Goal: Task Accomplishment & Management: Manage account settings

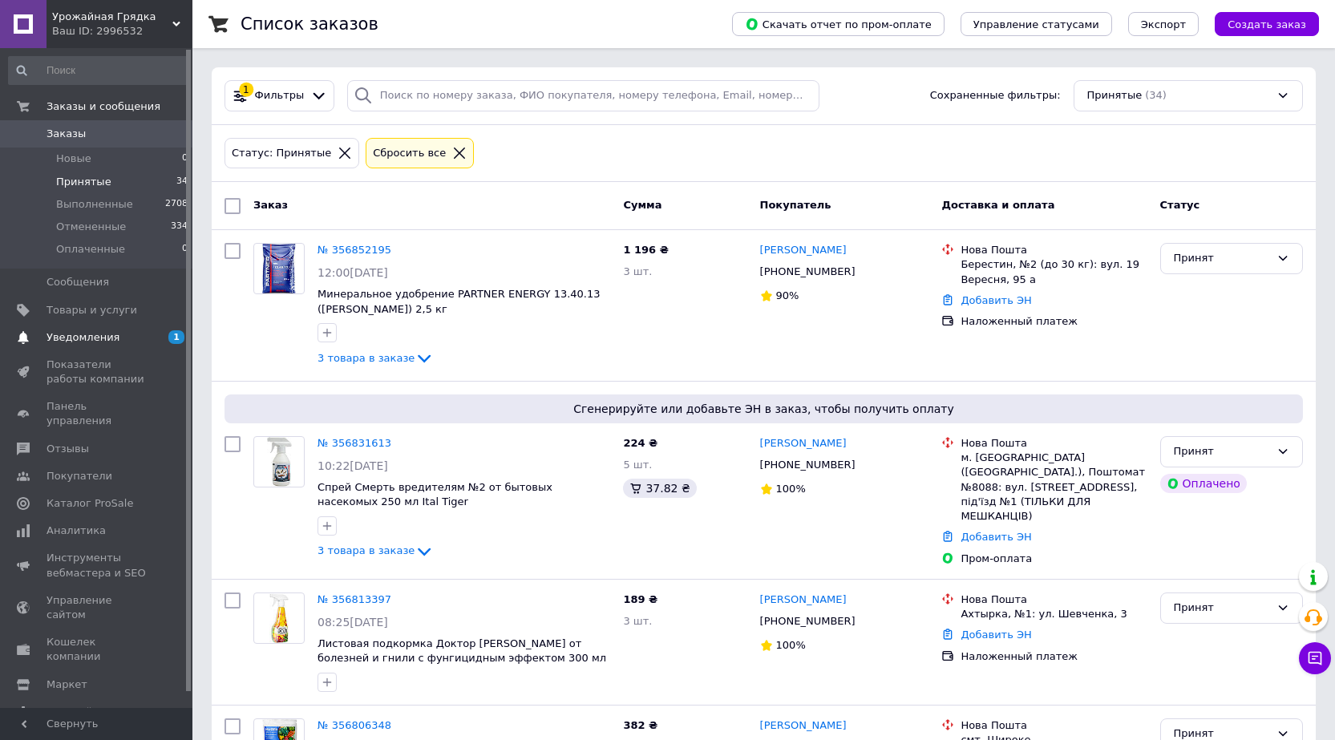
click at [109, 344] on span "Уведомления" at bounding box center [83, 337] width 73 height 14
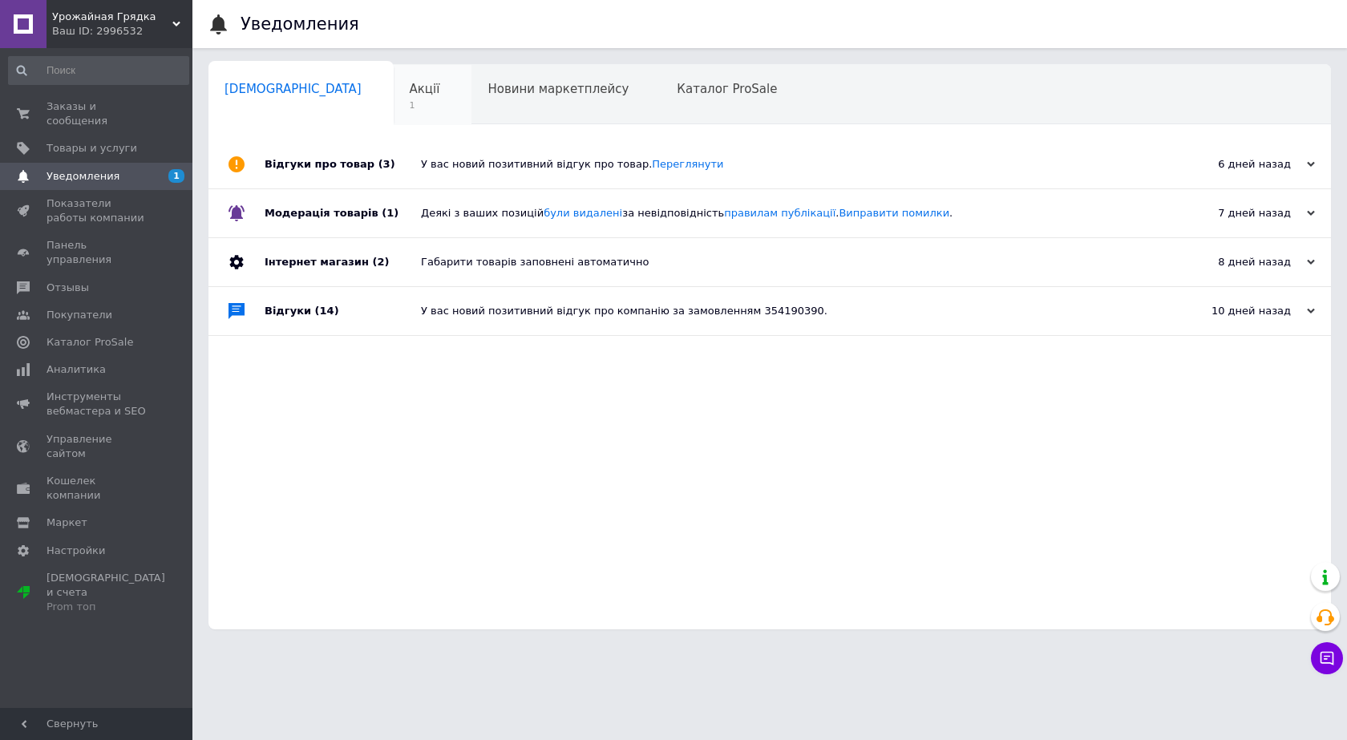
click at [410, 82] on span "Акції" at bounding box center [425, 89] width 30 height 14
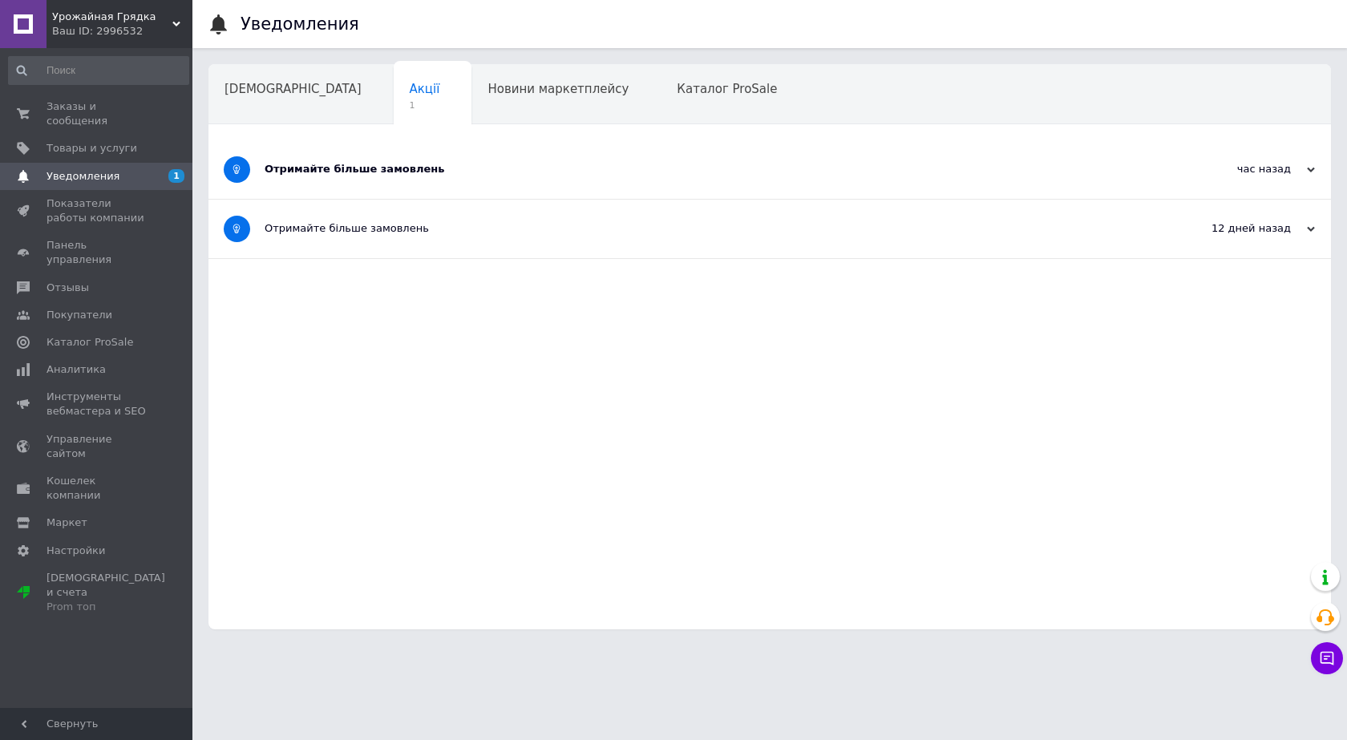
click at [605, 160] on div "Отримайте більше замовлень" at bounding box center [710, 169] width 890 height 59
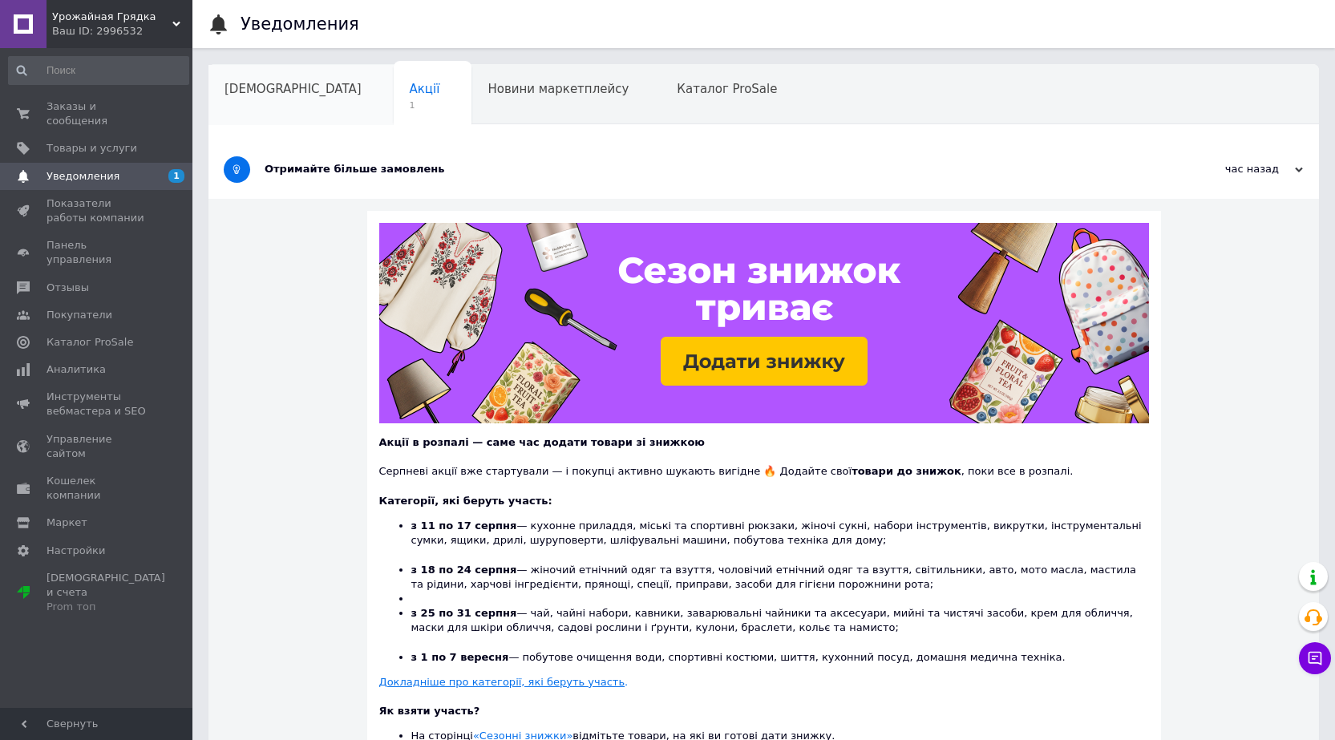
click at [283, 90] on span "Сповіщення" at bounding box center [292, 89] width 137 height 14
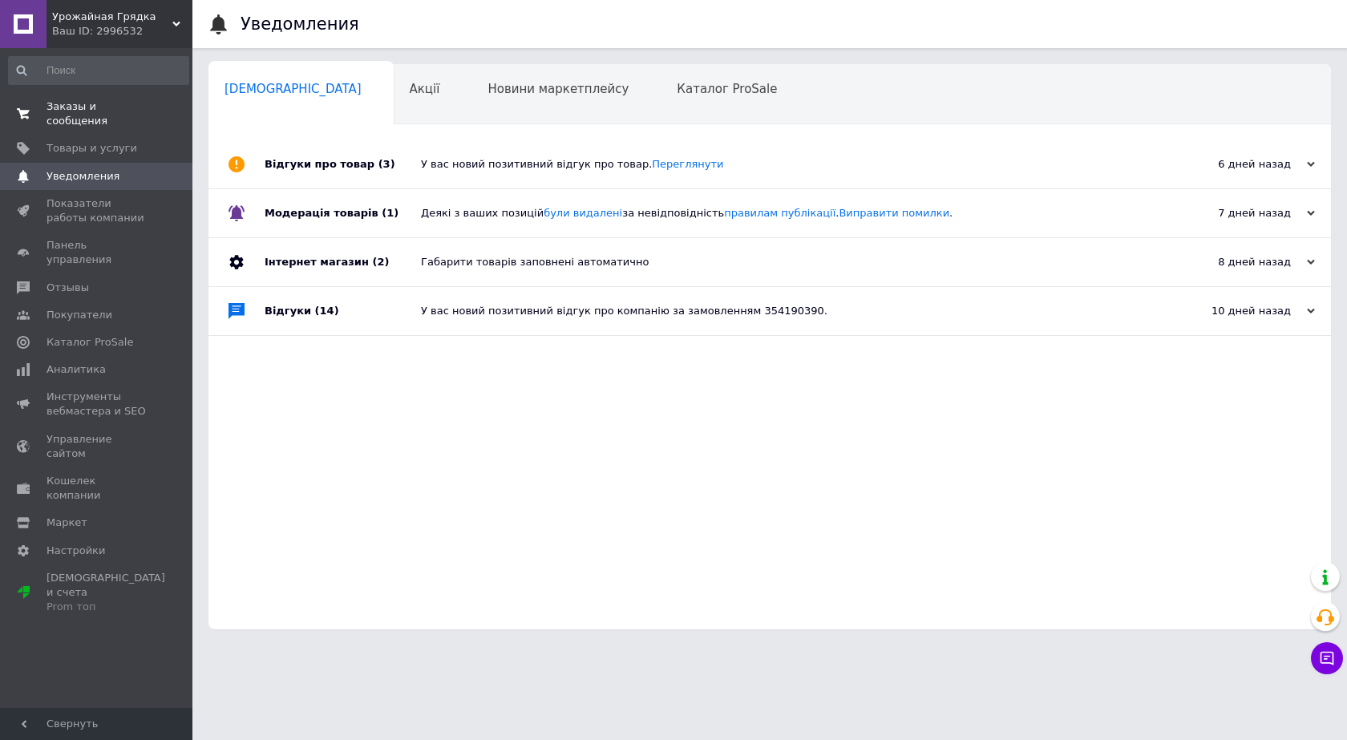
click at [87, 106] on span "Заказы и сообщения" at bounding box center [98, 113] width 102 height 29
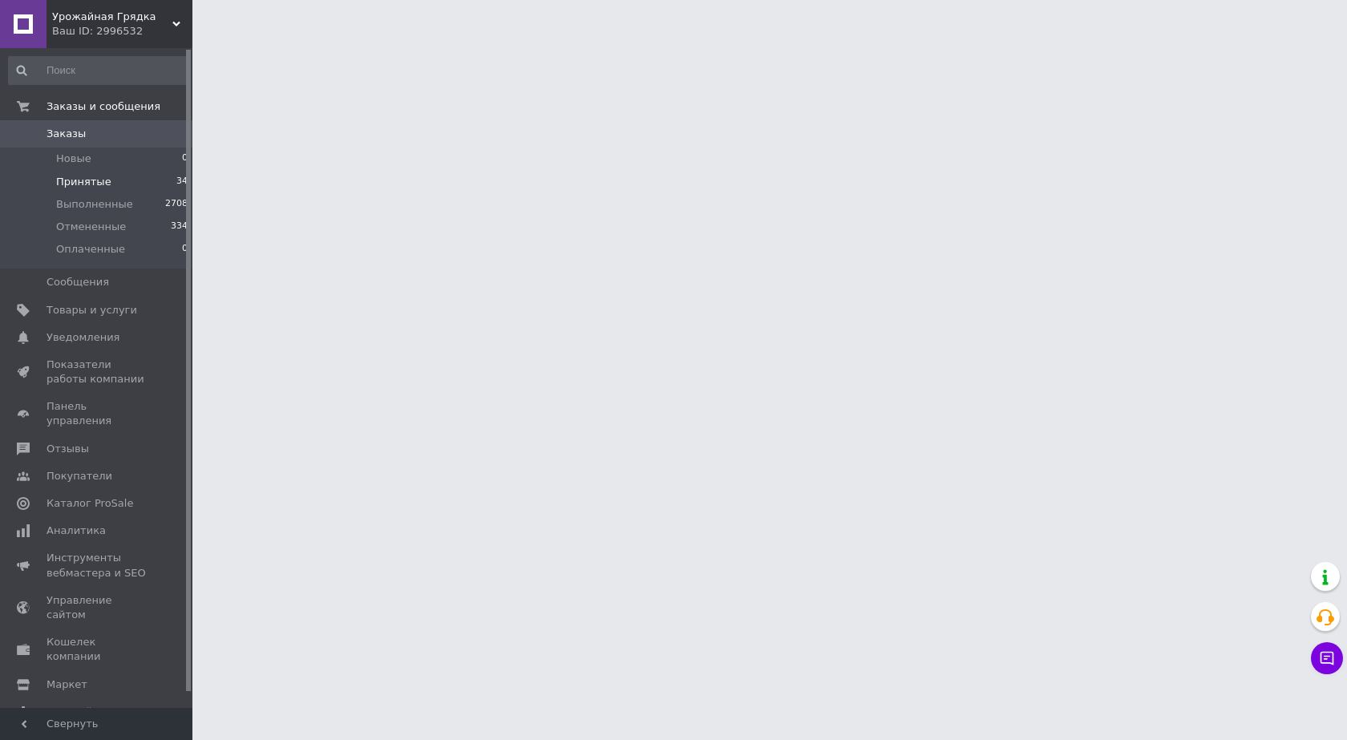
click at [97, 190] on li "Принятые 34" at bounding box center [98, 182] width 197 height 22
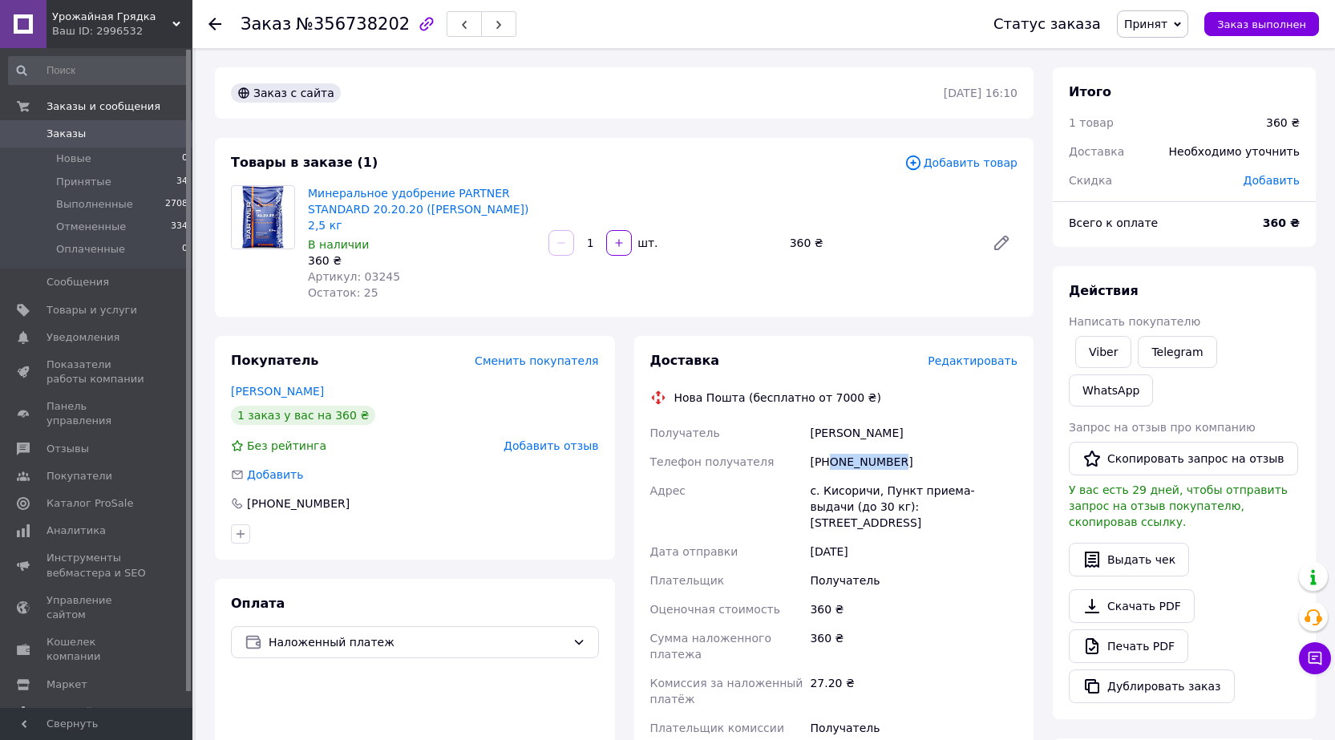
drag, startPoint x: 888, startPoint y: 462, endPoint x: 831, endPoint y: 467, distance: 58.0
click at [831, 467] on div "[PHONE_NUMBER]" at bounding box center [914, 461] width 214 height 29
copy div "0502820964"
drag, startPoint x: 872, startPoint y: 489, endPoint x: 820, endPoint y: 487, distance: 51.4
click at [822, 487] on div "с. Кисоричи, Пункт приема-выдачи (до 30 кг): ул. Центральная, 40а" at bounding box center [914, 506] width 214 height 61
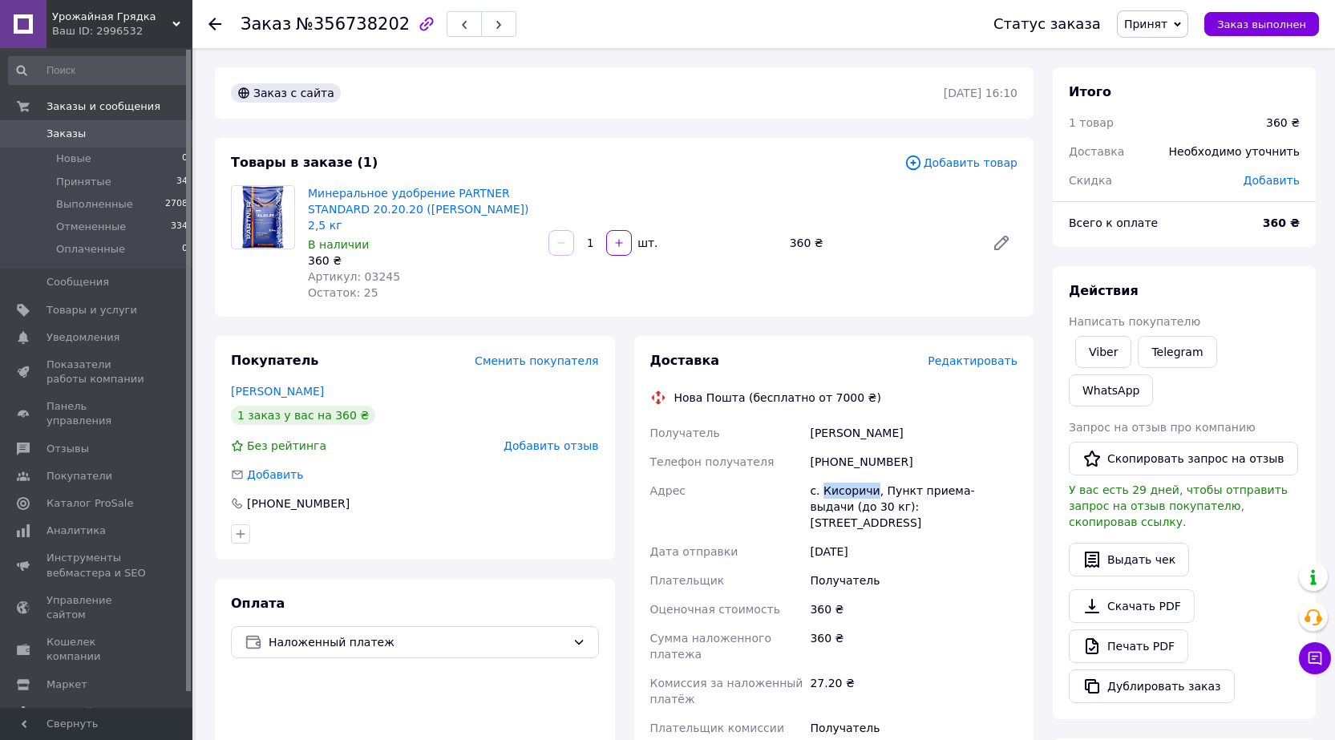
copy div "Кисоричи"
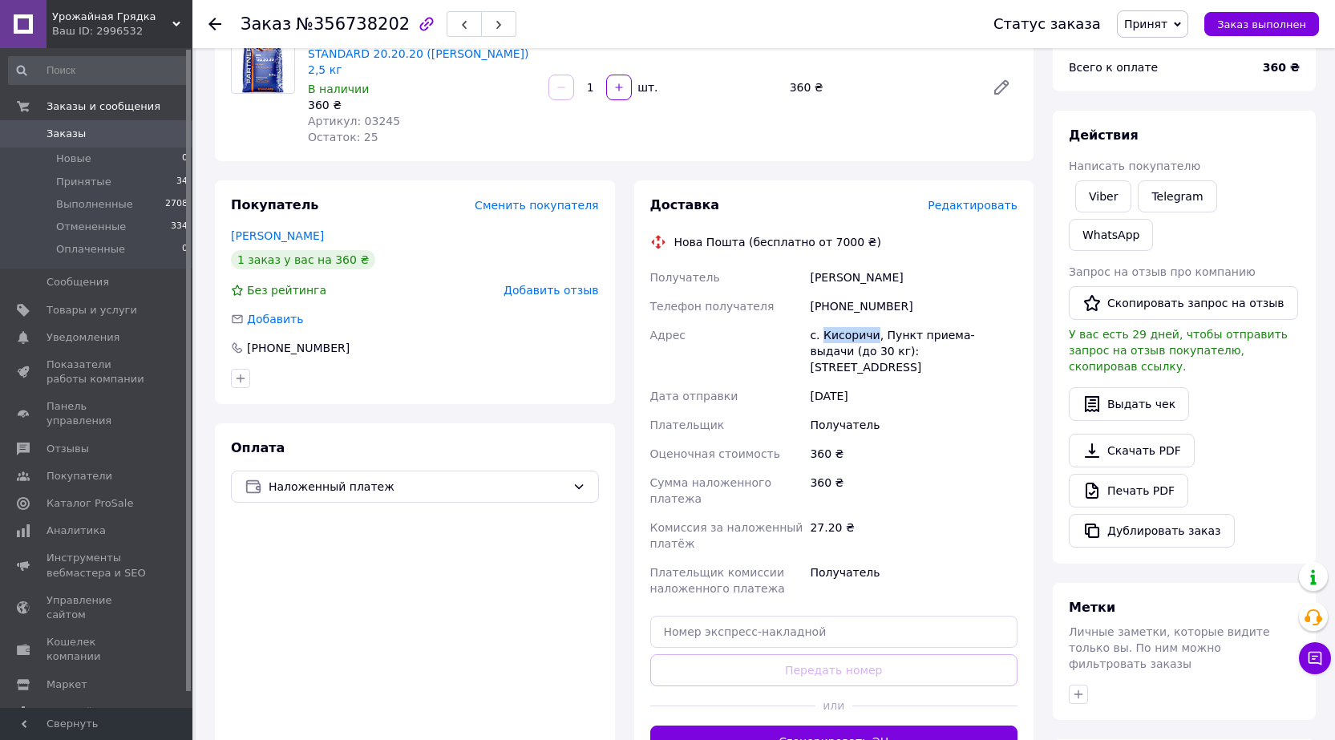
scroll to position [241, 0]
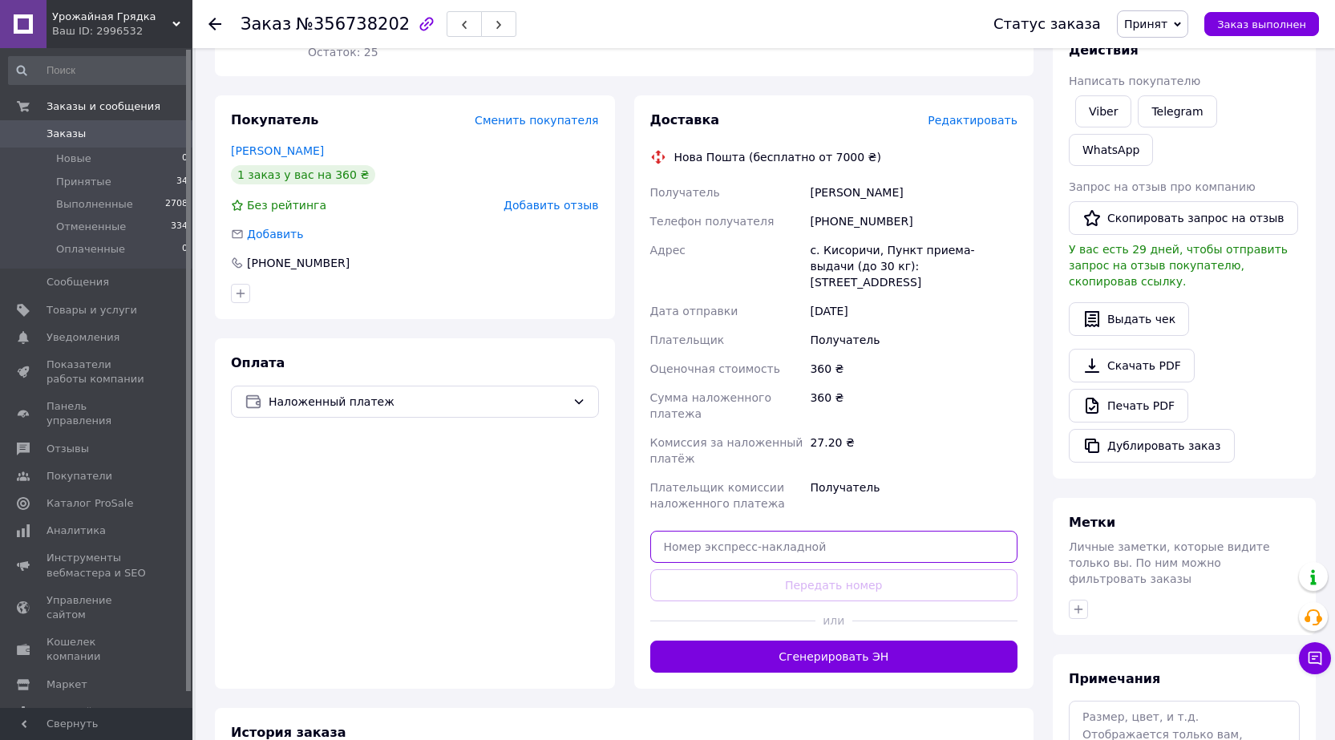
click at [786, 531] on input "text" at bounding box center [834, 547] width 368 height 32
paste input "20451225177073"
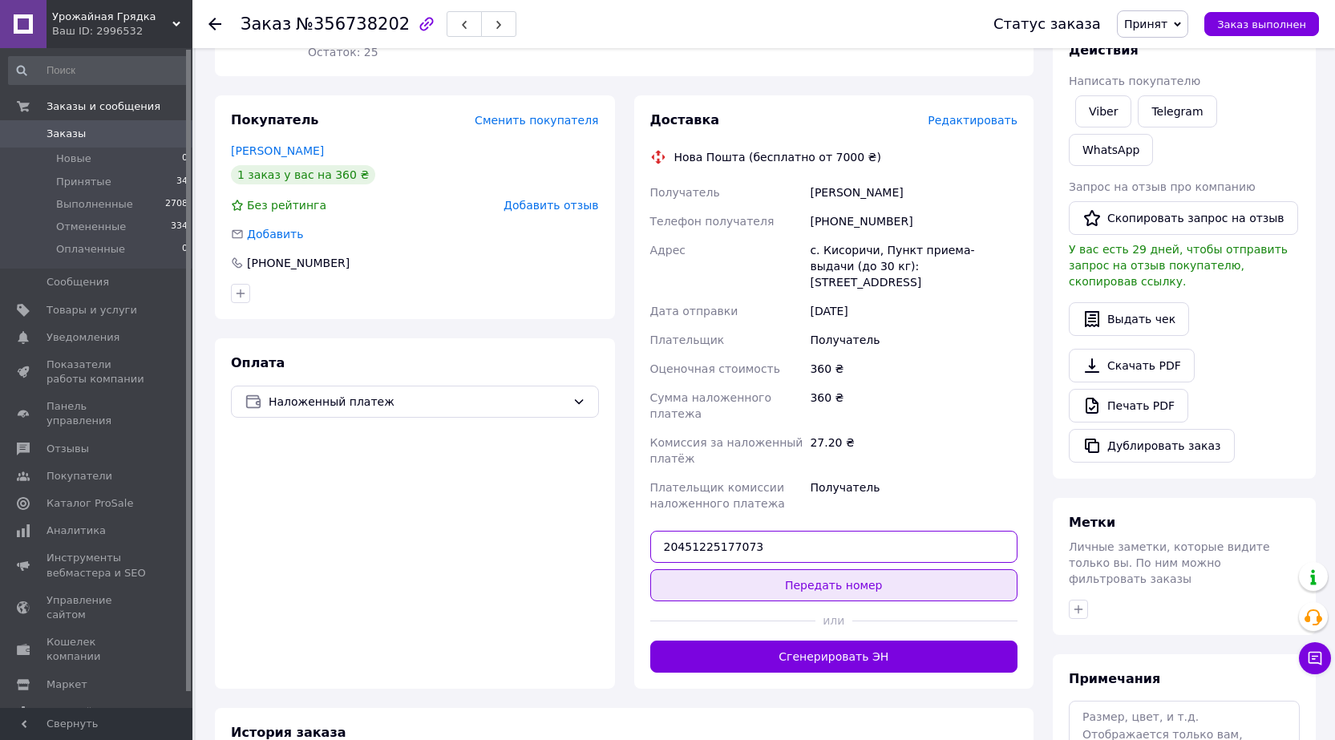
type input "20451225177073"
click at [827, 569] on button "Передать номер" at bounding box center [834, 585] width 368 height 32
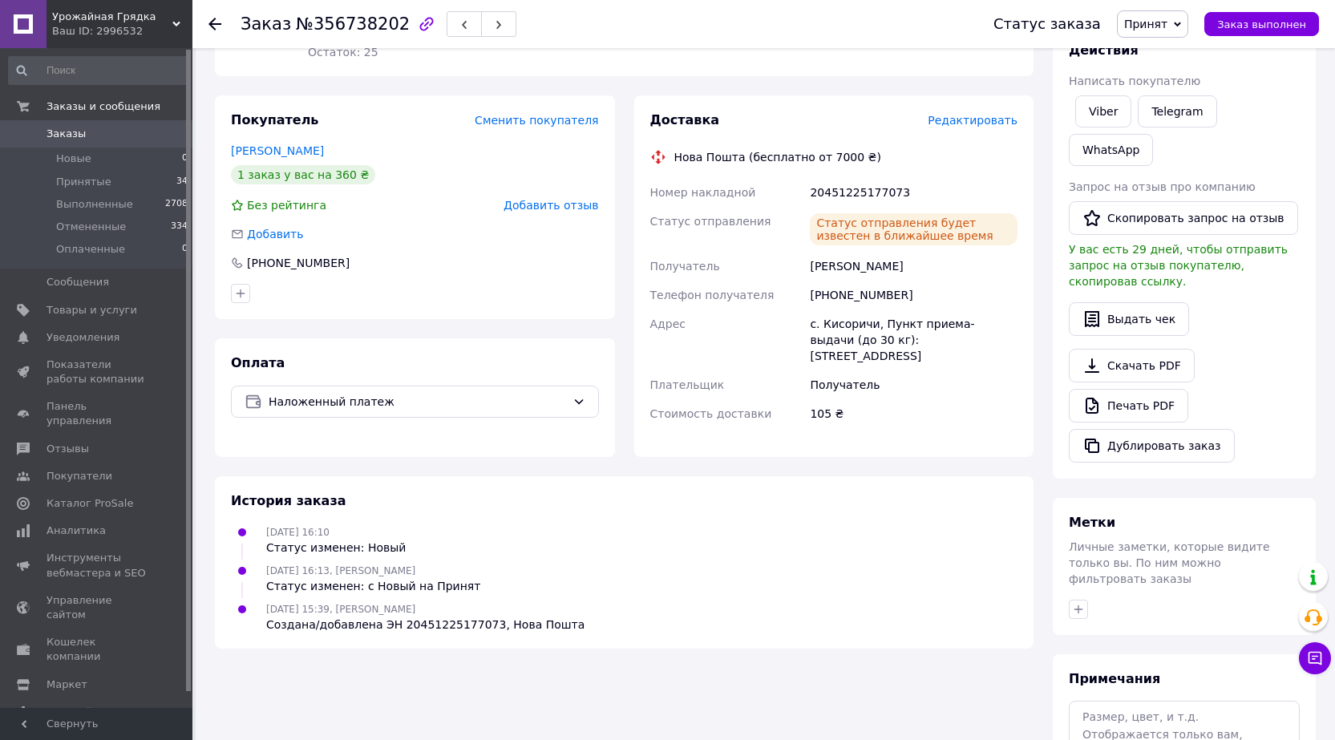
scroll to position [0, 0]
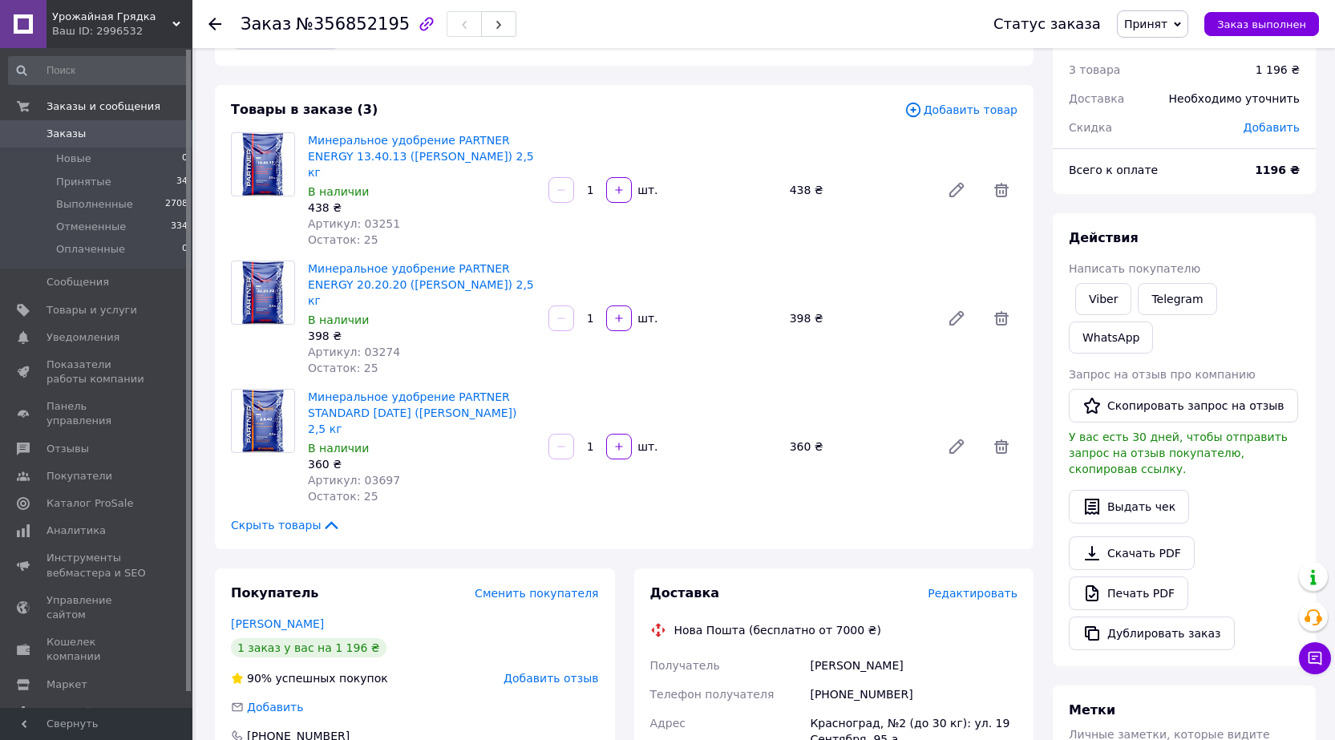
scroll to position [80, 0]
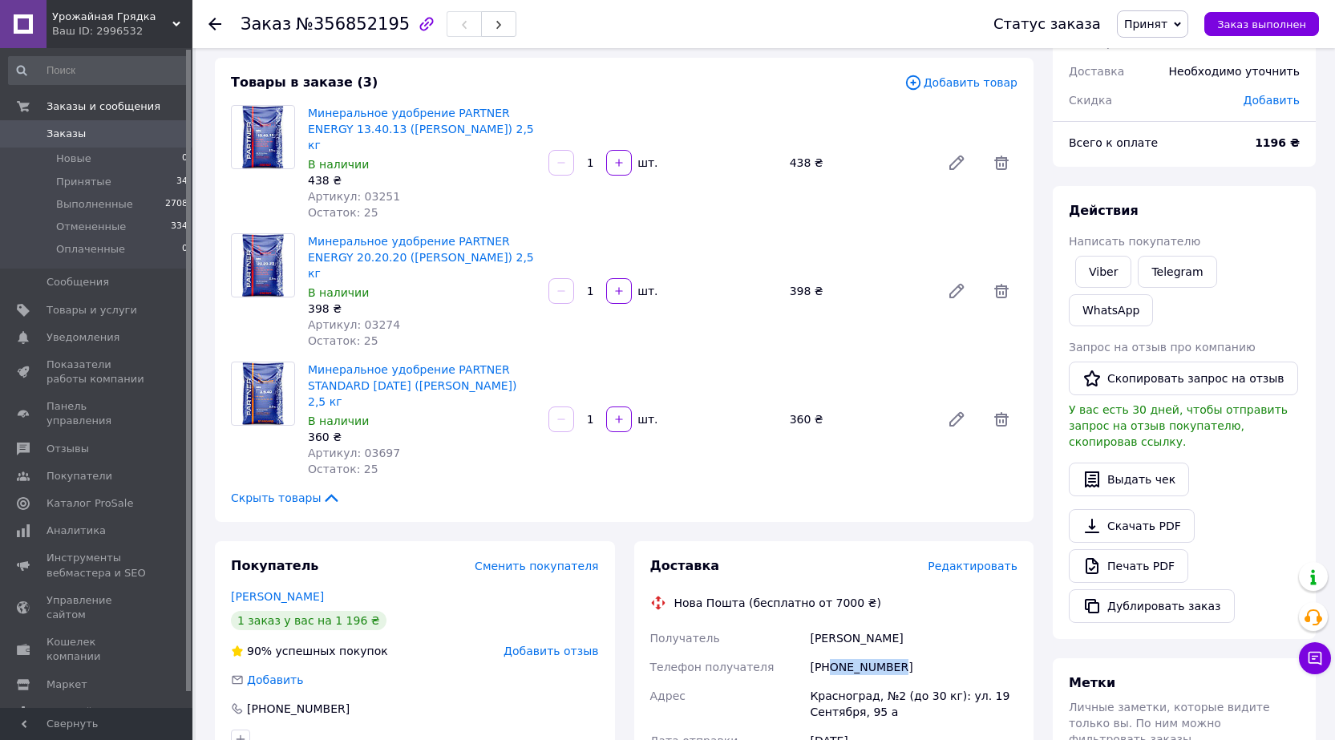
drag, startPoint x: 899, startPoint y: 624, endPoint x: 829, endPoint y: 619, distance: 69.9
click at [829, 653] on div "[PHONE_NUMBER]" at bounding box center [914, 667] width 214 height 29
copy div "0995444730"
drag, startPoint x: 869, startPoint y: 650, endPoint x: 790, endPoint y: 643, distance: 79.7
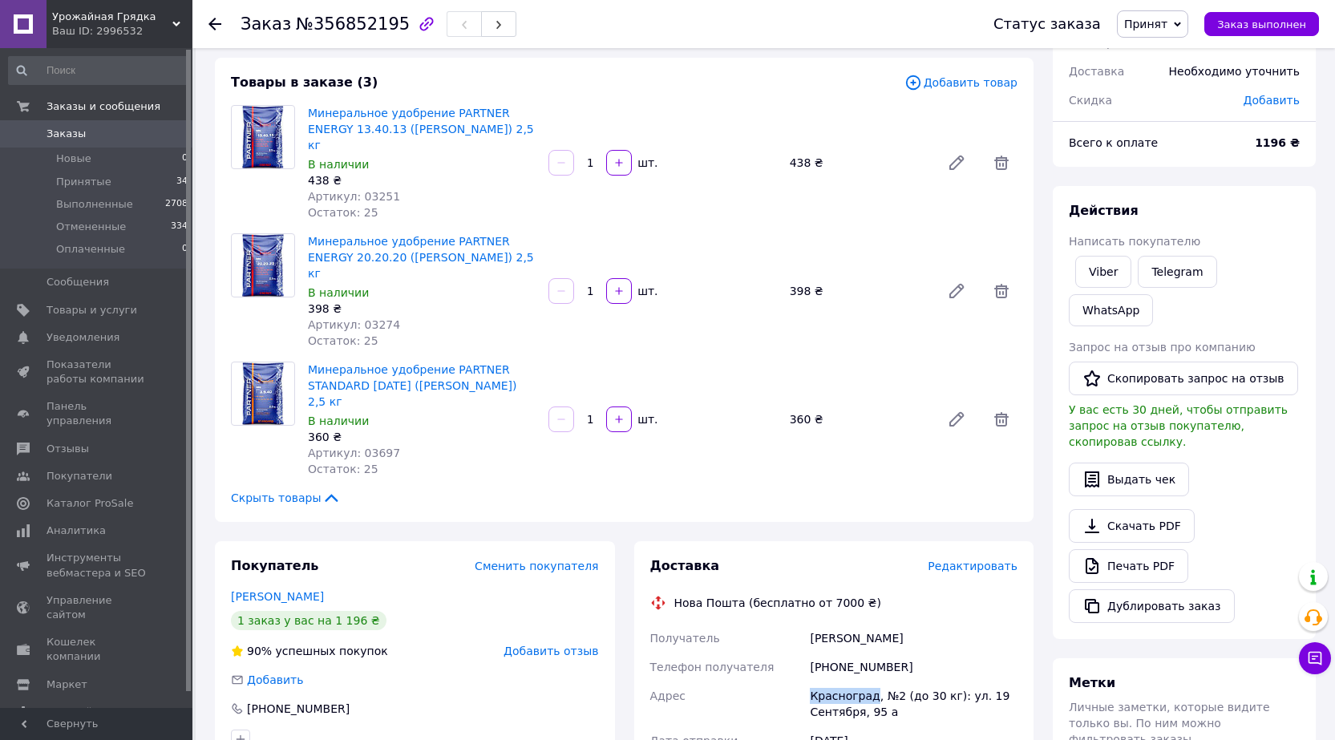
copy div "Адрес Красноград"
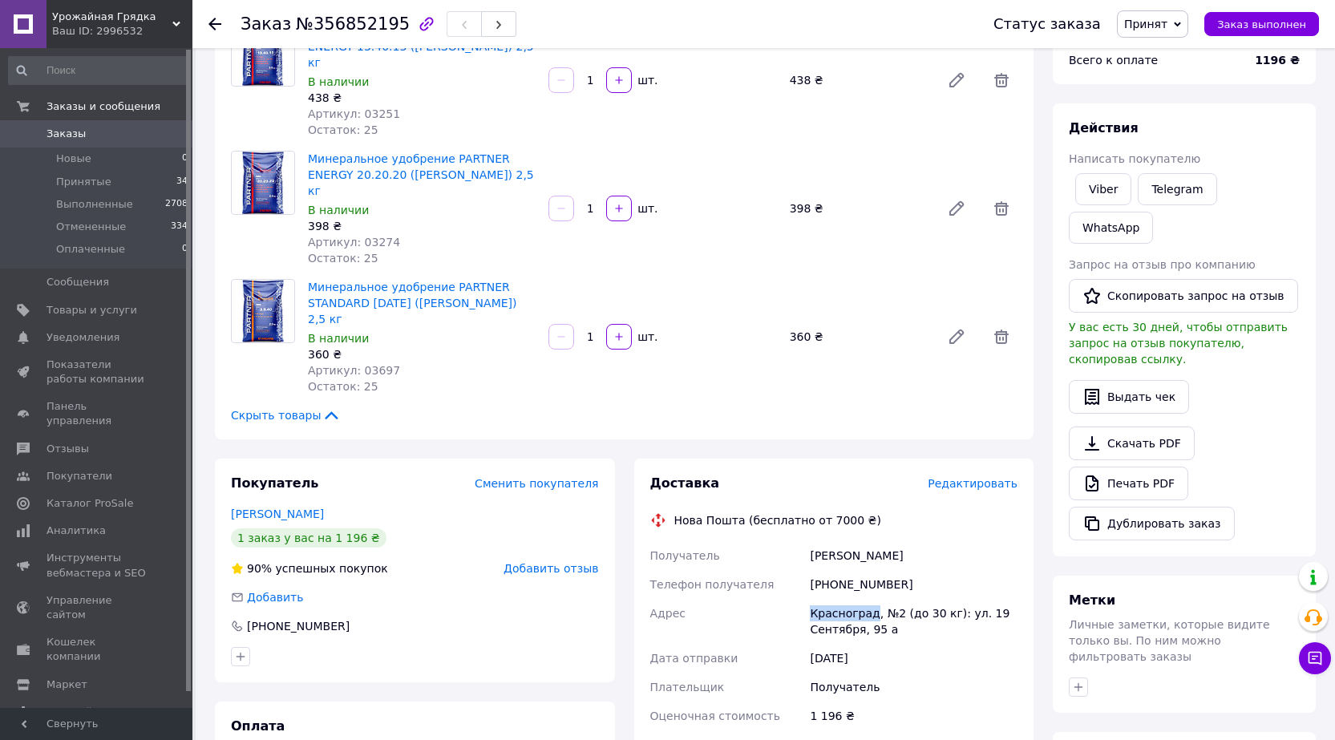
scroll to position [401, 0]
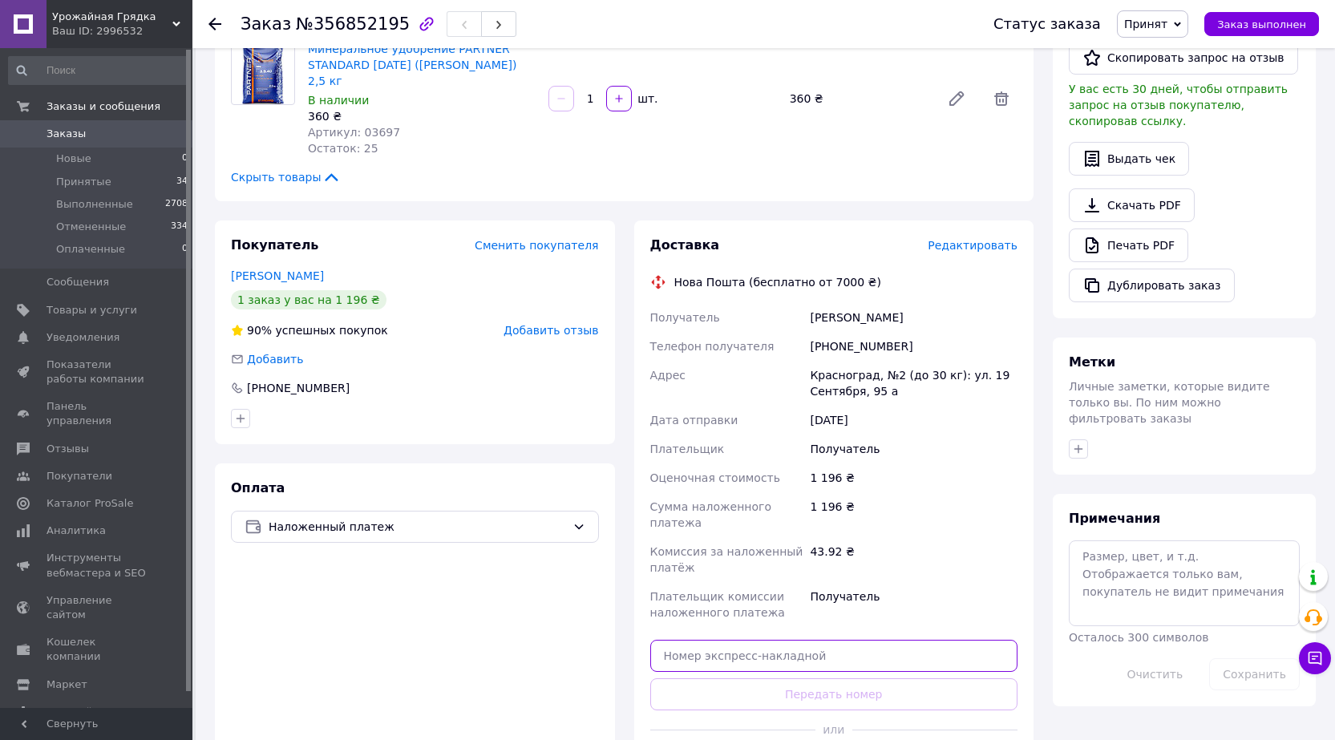
click at [789, 640] on input "text" at bounding box center [834, 656] width 368 height 32
paste input "Красноград"
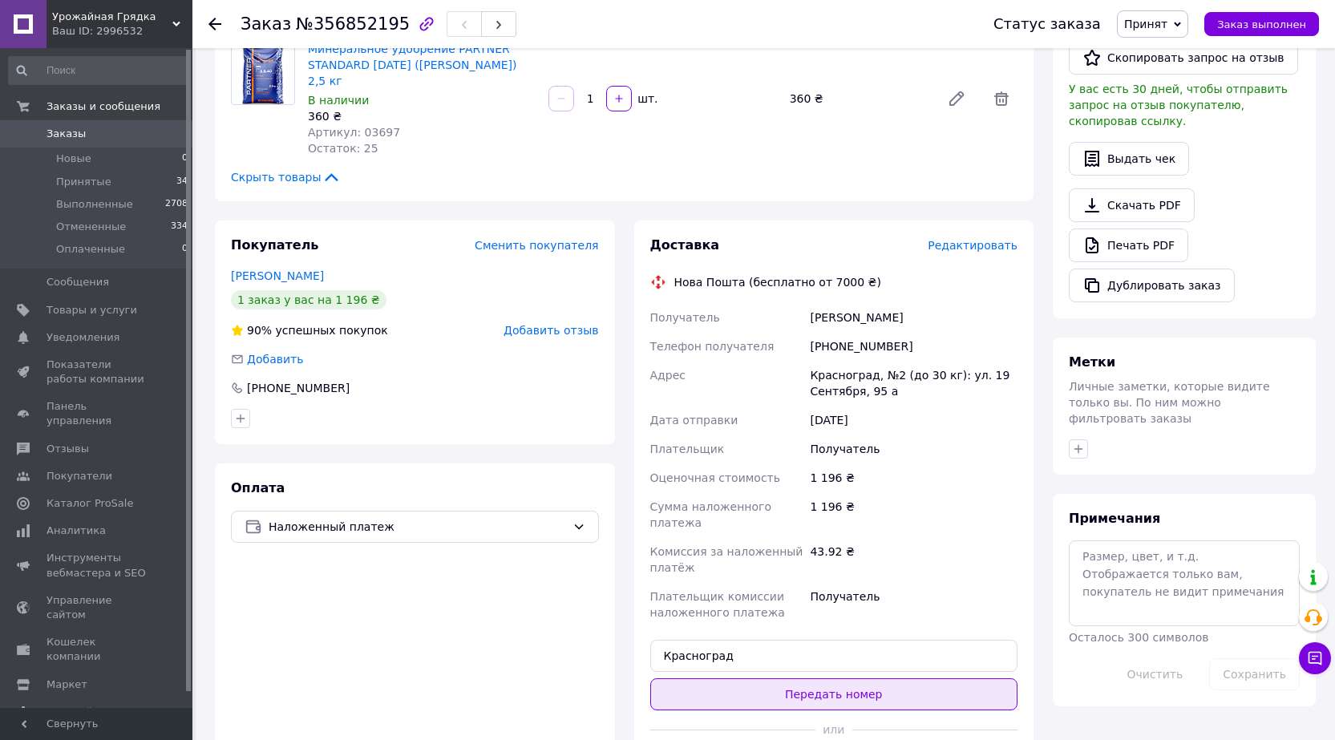
click at [821, 678] on button "Передать номер" at bounding box center [834, 694] width 368 height 32
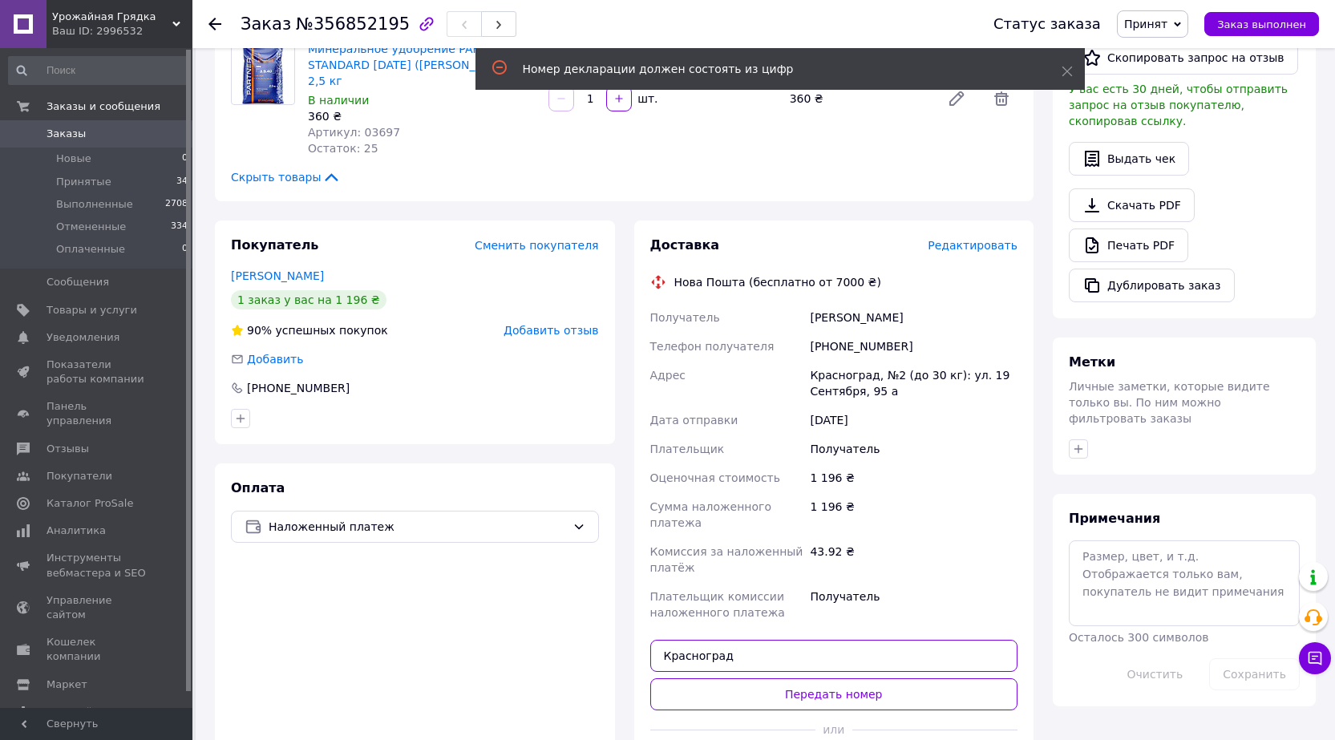
drag, startPoint x: 762, startPoint y: 591, endPoint x: 624, endPoint y: 597, distance: 138.0
click at [625, 597] on div "Доставка Редактировать Нова Пошта (бесплатно от 7000 ₴) Получатель Чумак Витали…" at bounding box center [834, 508] width 419 height 577
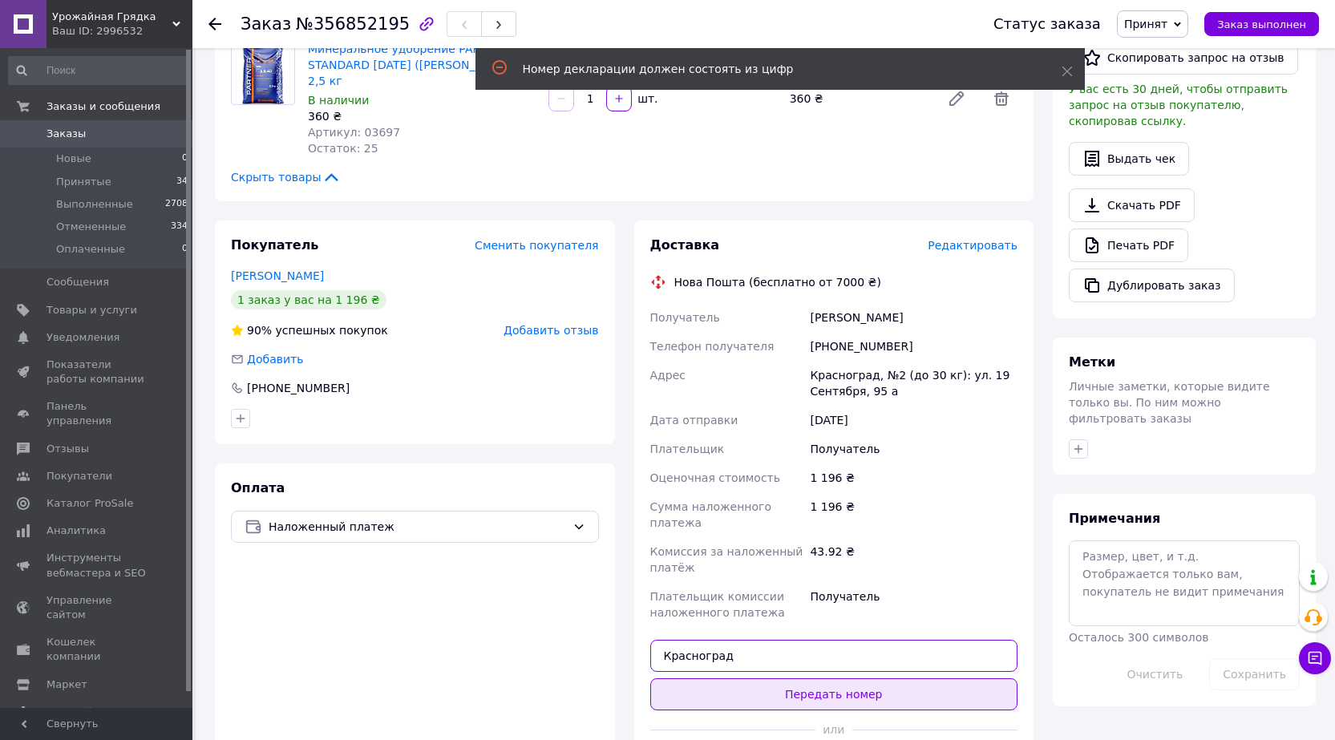
paste input "20451225181892"
type input "20451225181892"
click at [762, 678] on button "Передать номер" at bounding box center [834, 694] width 368 height 32
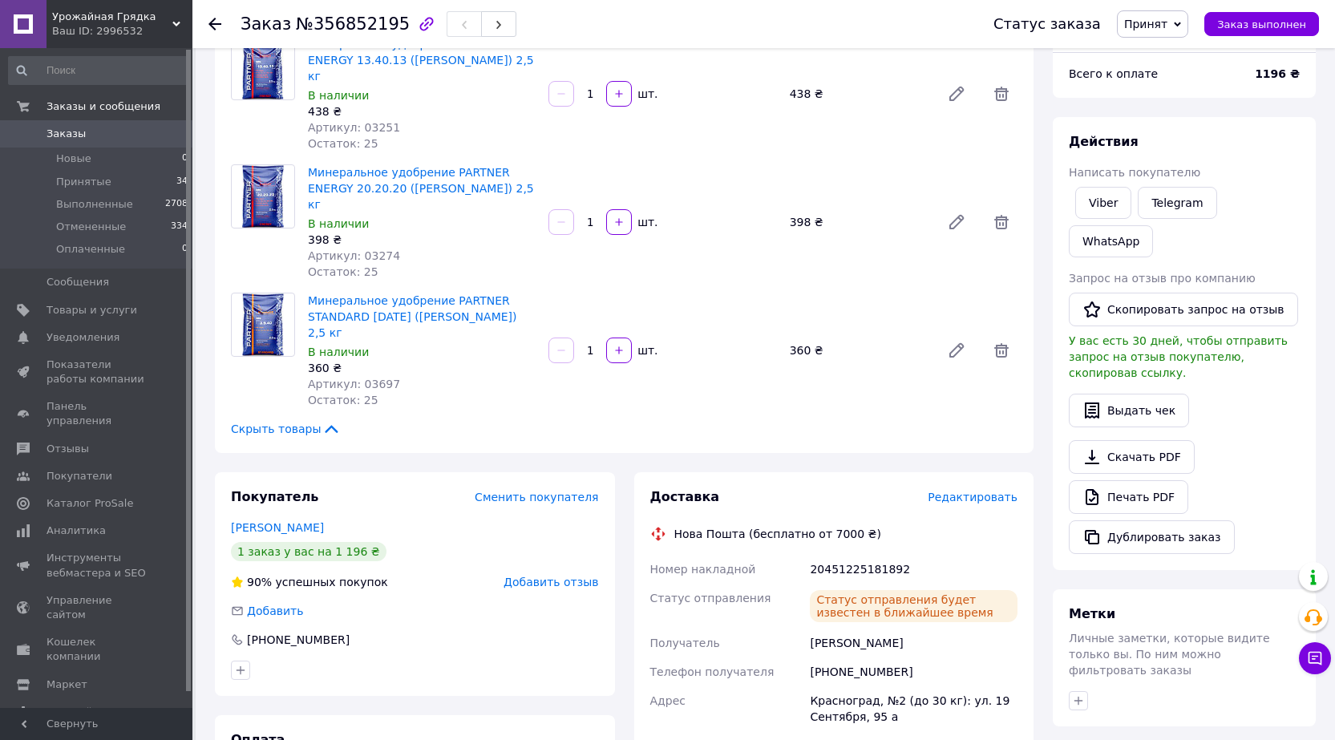
scroll to position [0, 0]
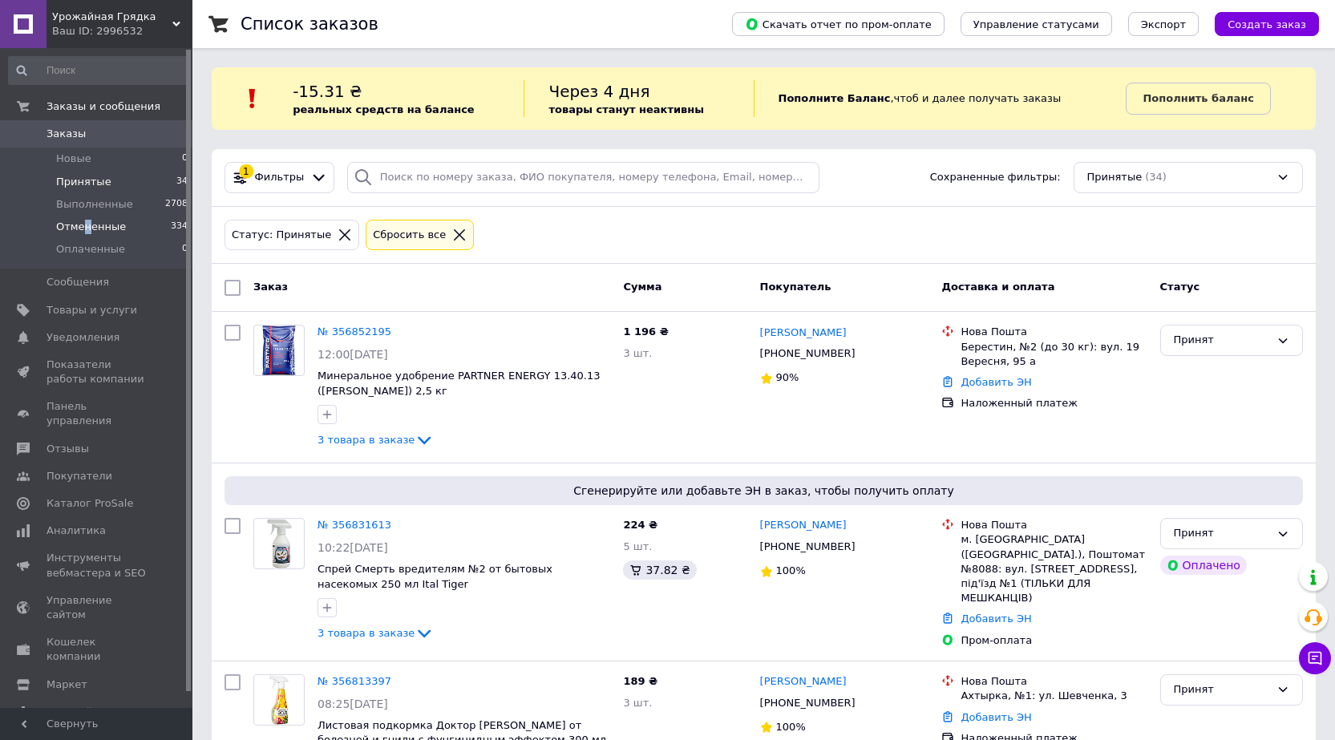
click at [84, 225] on span "Отмененные" at bounding box center [91, 227] width 70 height 14
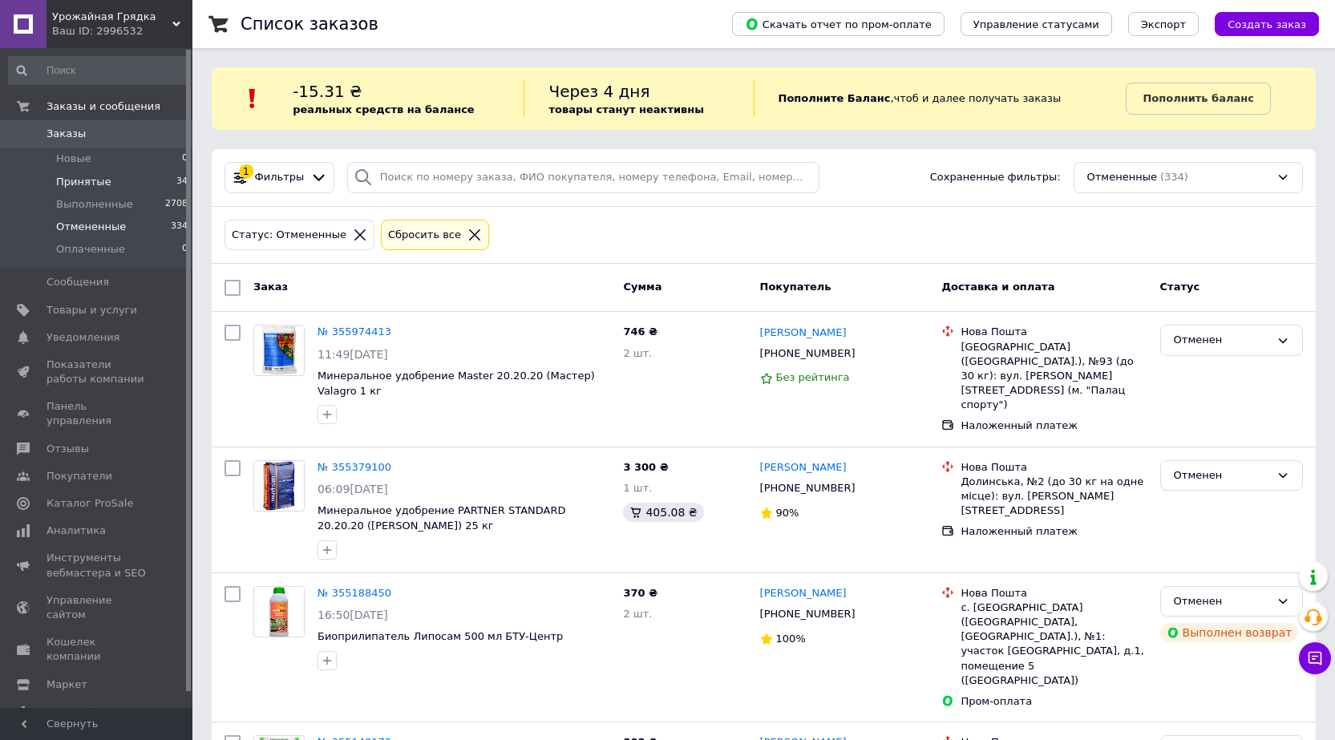
click at [79, 176] on span "Принятые" at bounding box center [83, 182] width 55 height 14
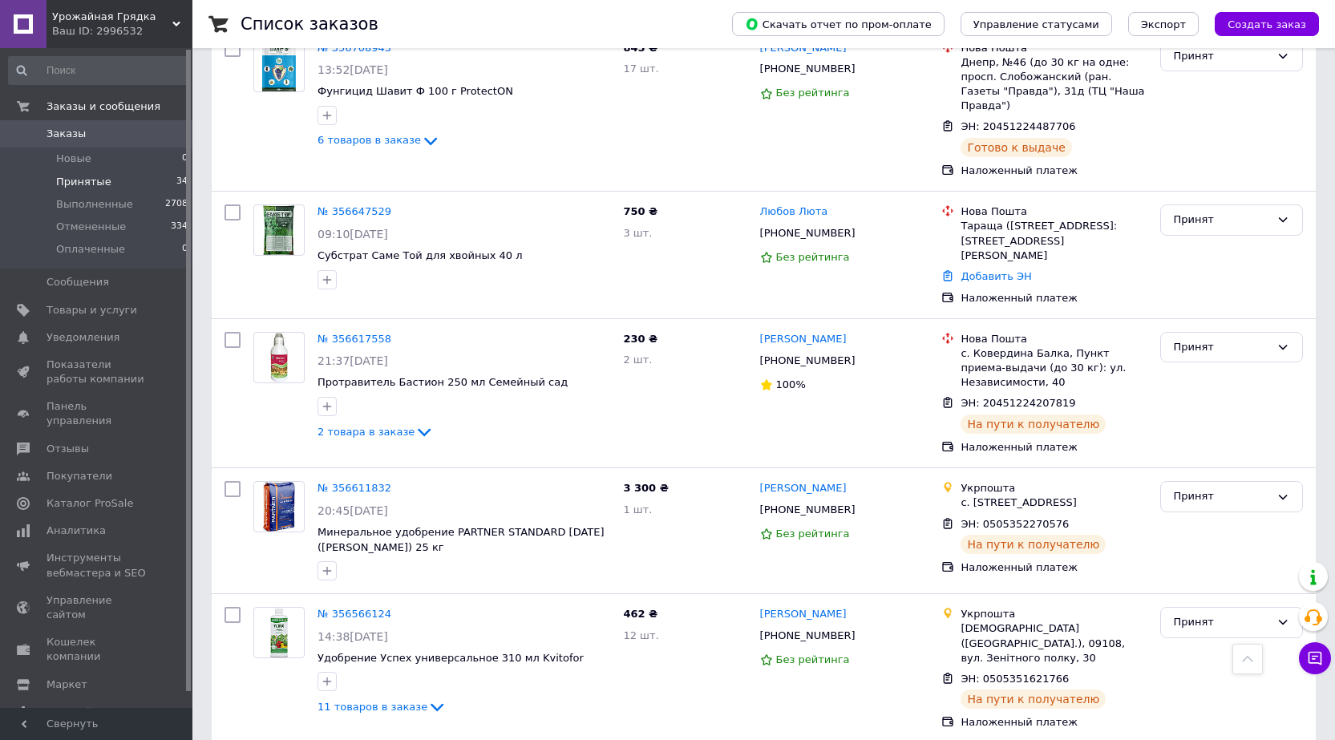
scroll to position [1283, 0]
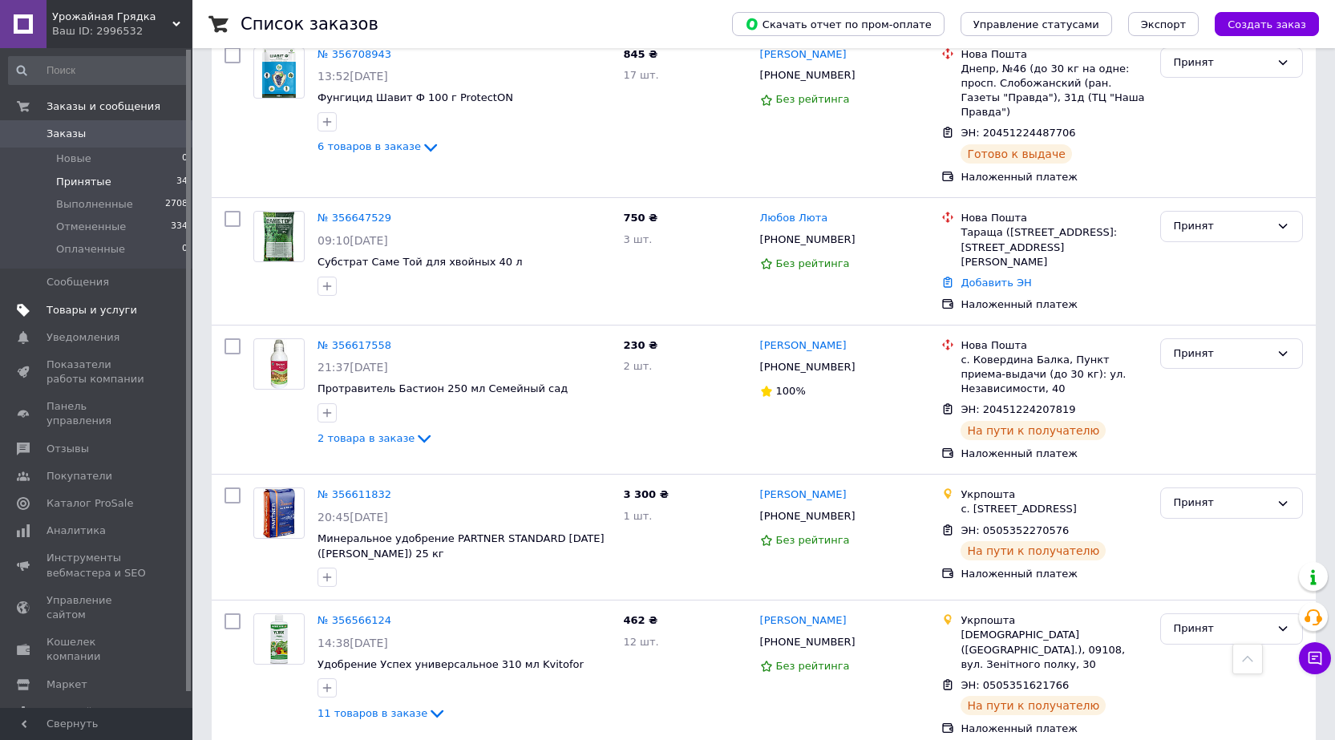
click at [87, 309] on span "Товары и услуги" at bounding box center [92, 310] width 91 height 14
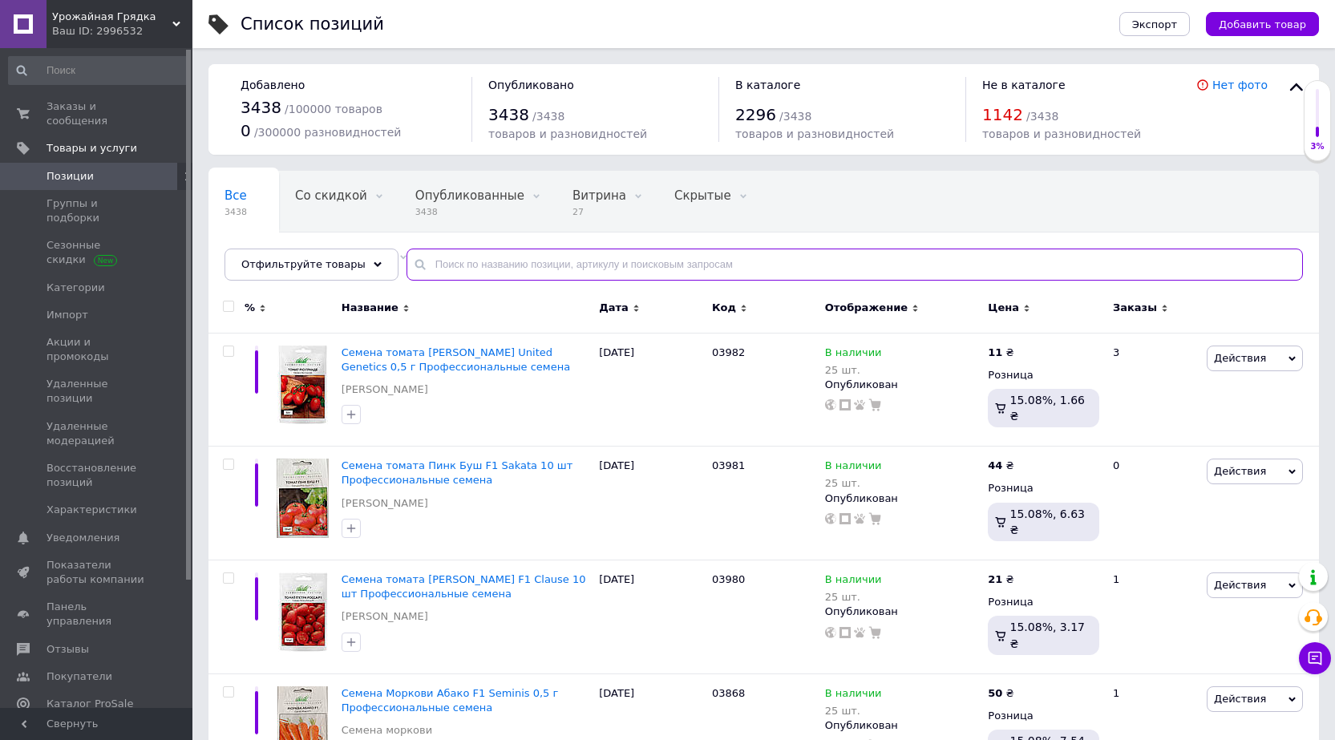
click at [495, 260] on input "text" at bounding box center [854, 265] width 896 height 32
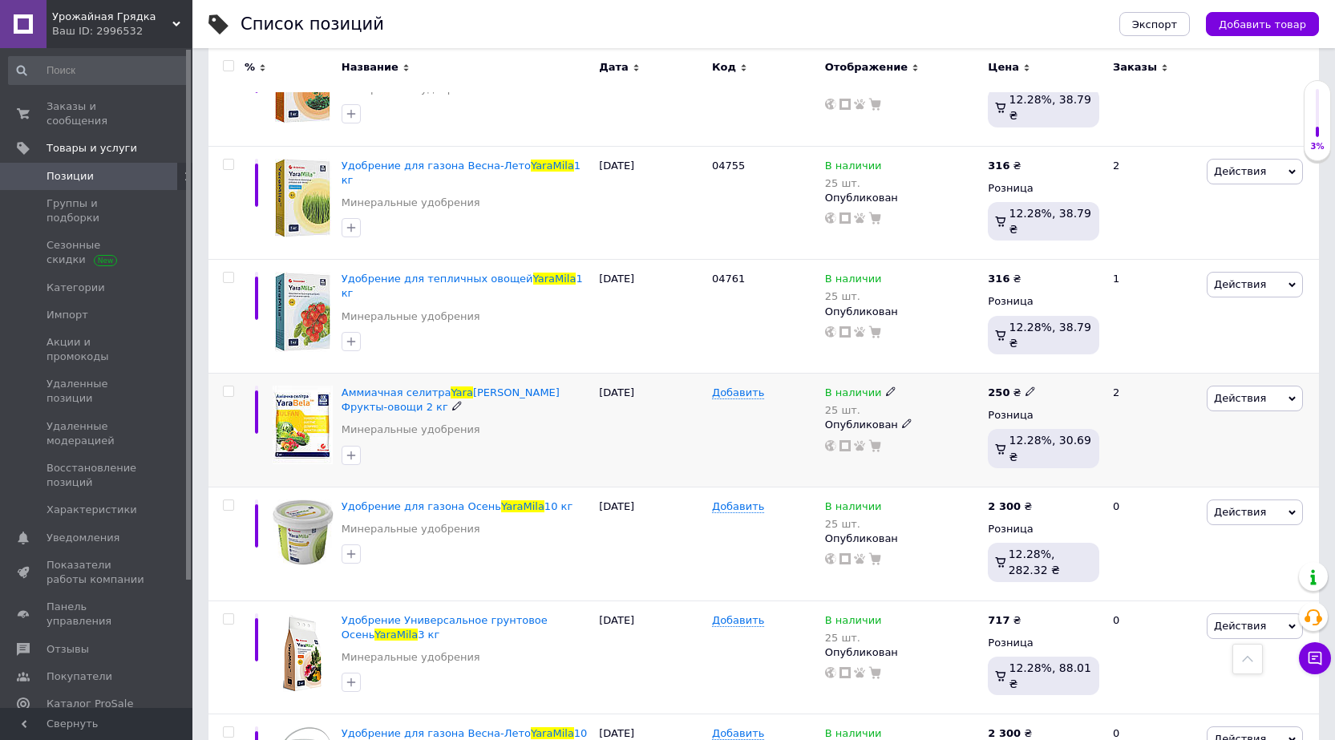
scroll to position [722, 0]
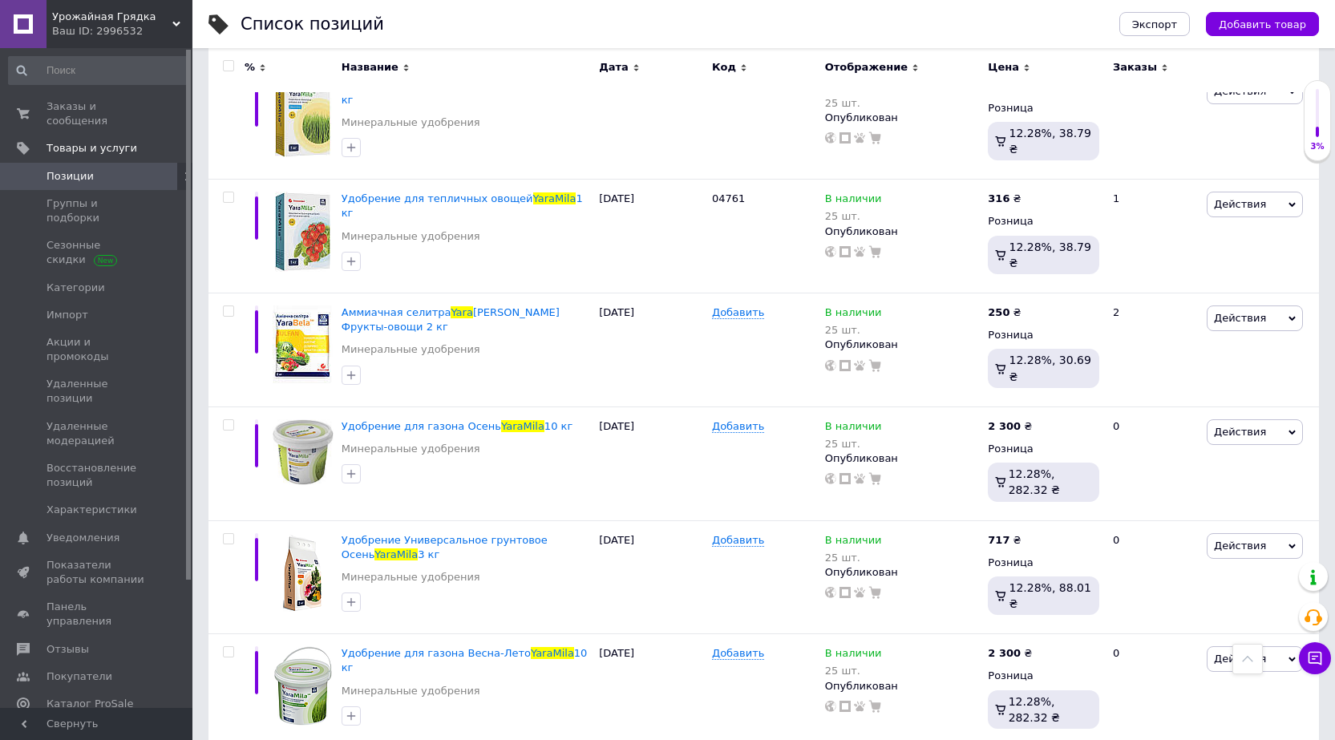
type input "yara mila"
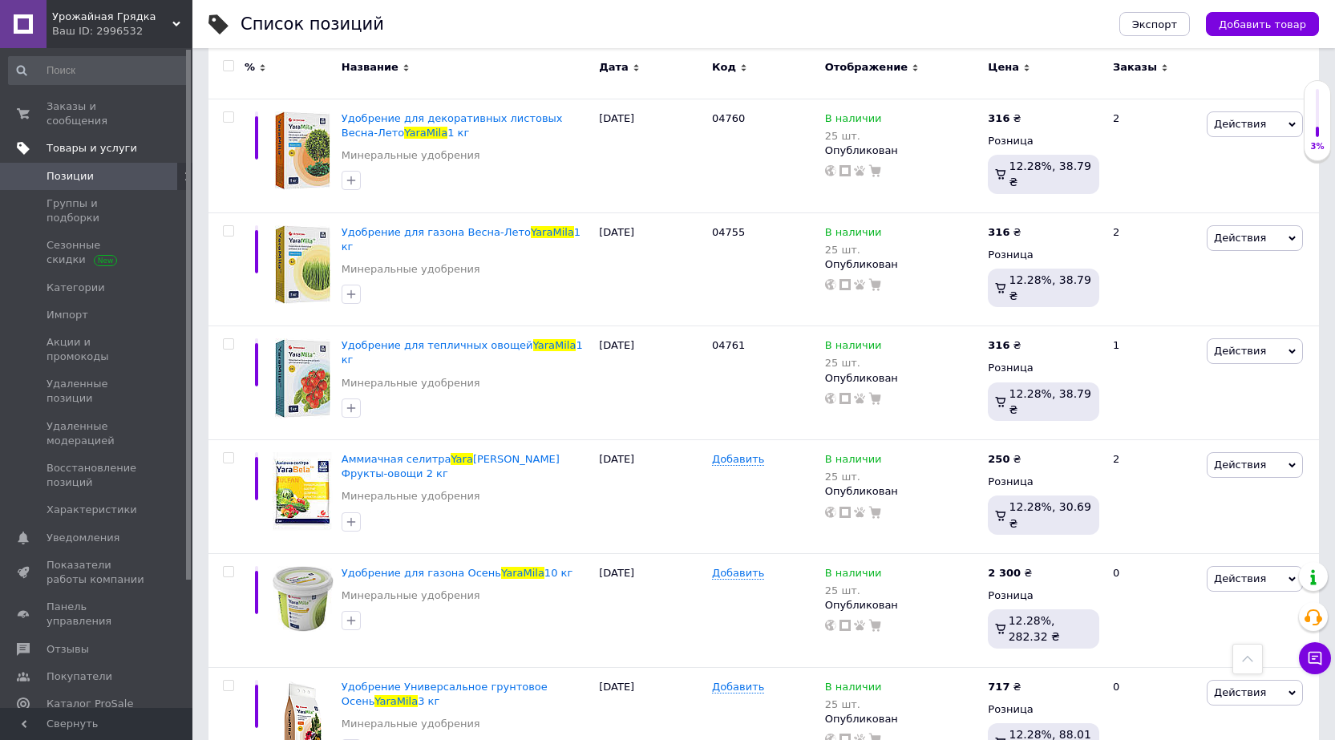
scroll to position [561, 0]
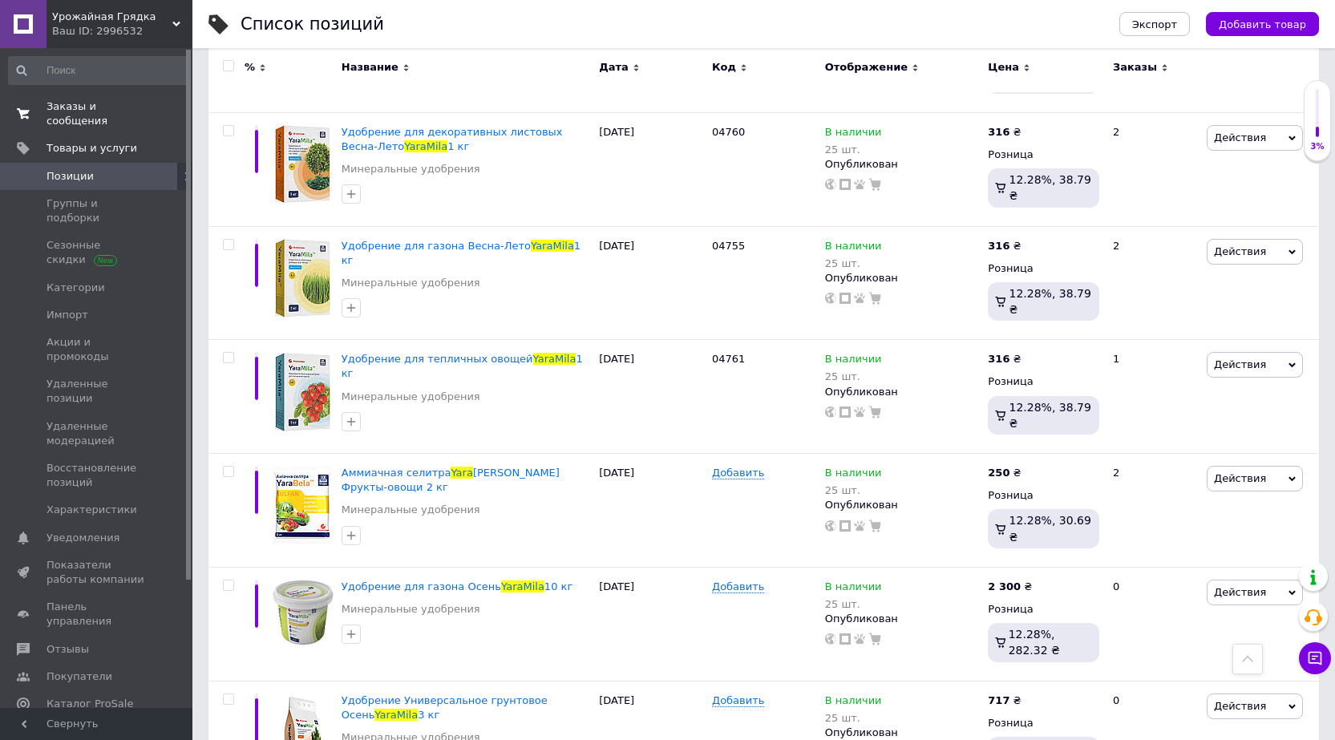
click at [101, 103] on span "Заказы и сообщения" at bounding box center [98, 113] width 102 height 29
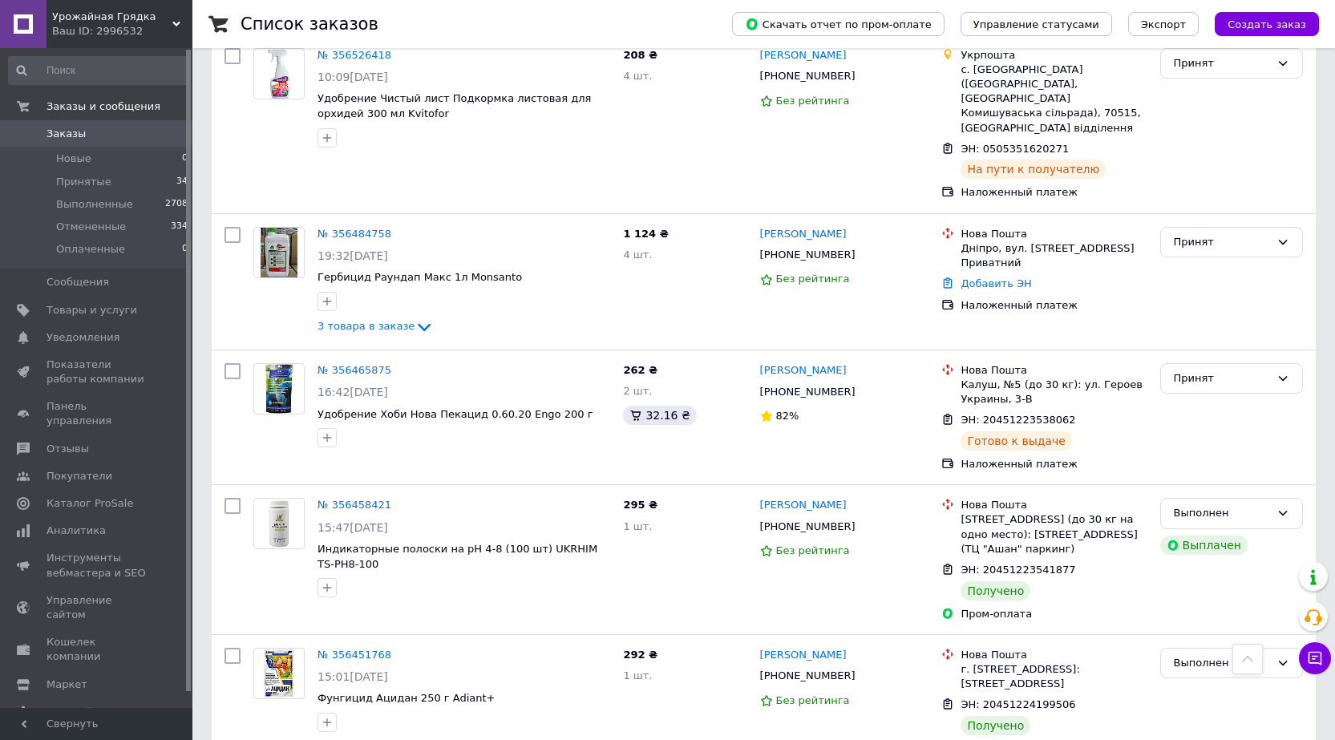
scroll to position [2485, 0]
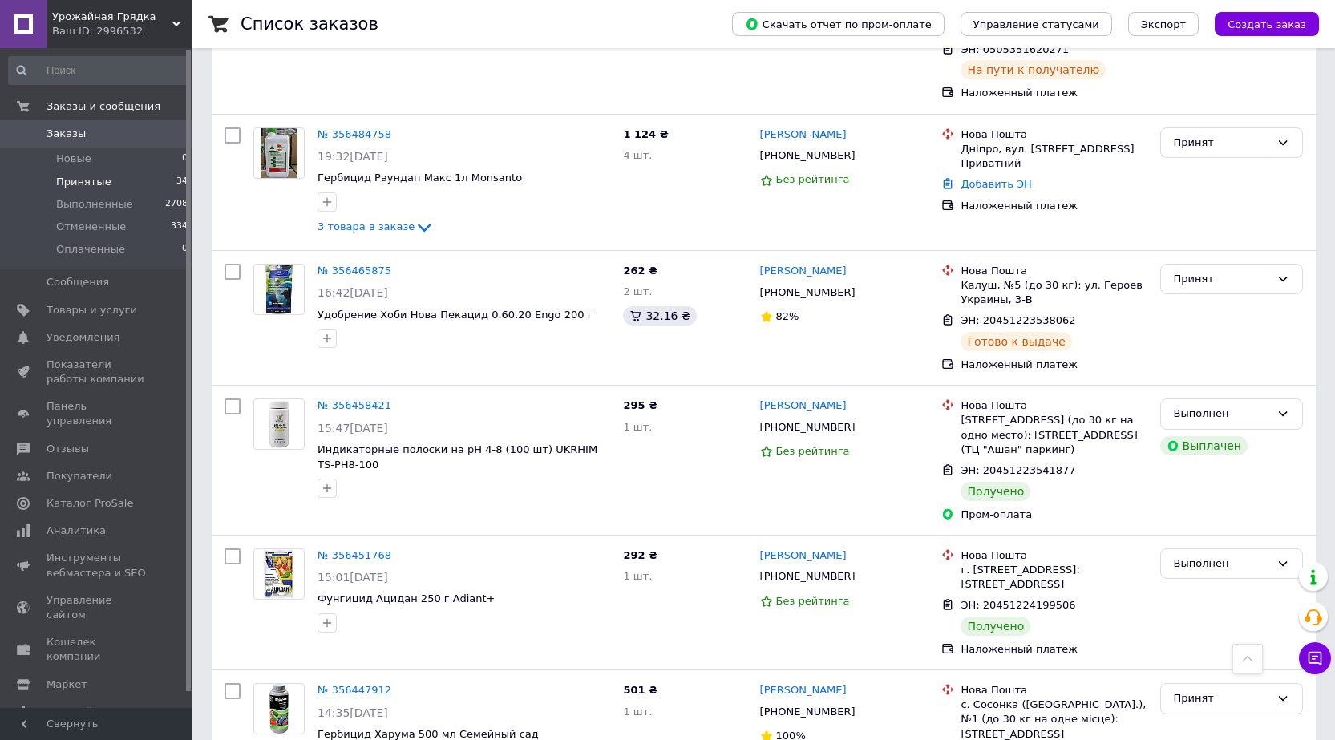
click at [95, 182] on span "Принятые" at bounding box center [83, 182] width 55 height 14
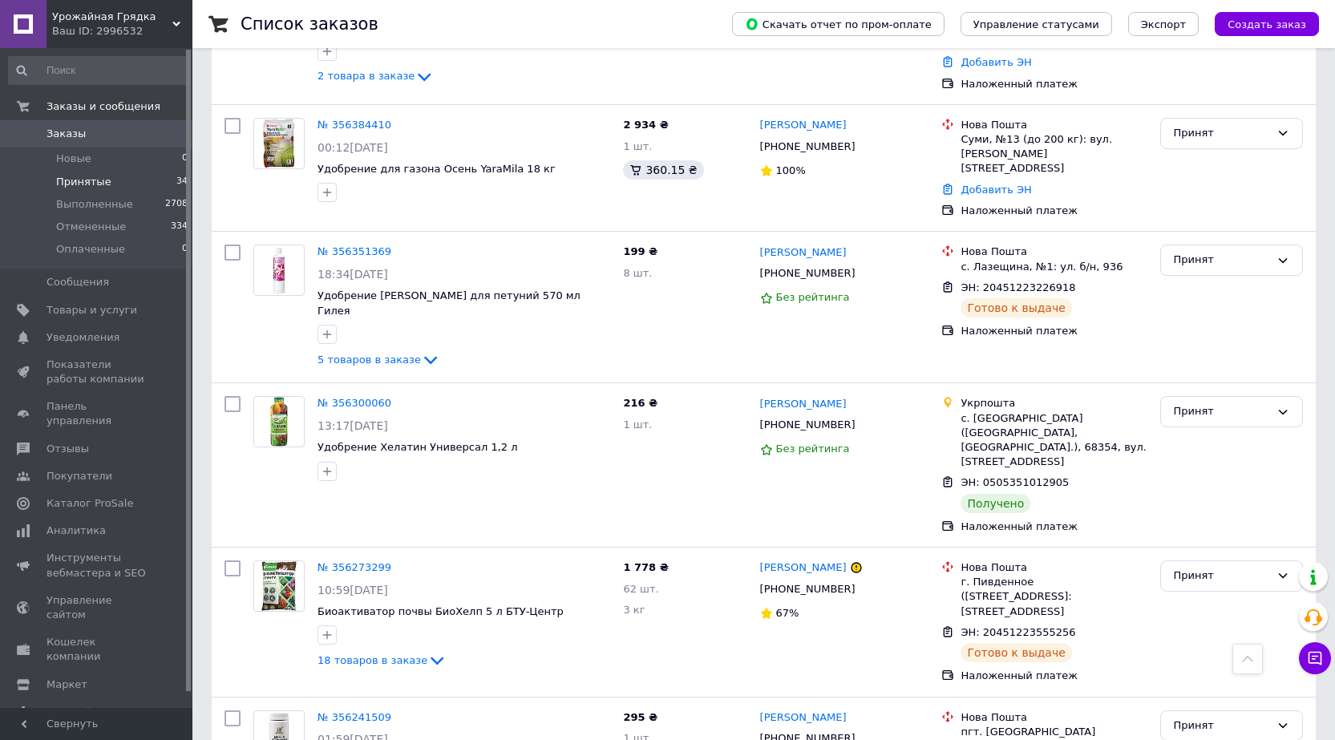
scroll to position [3450, 0]
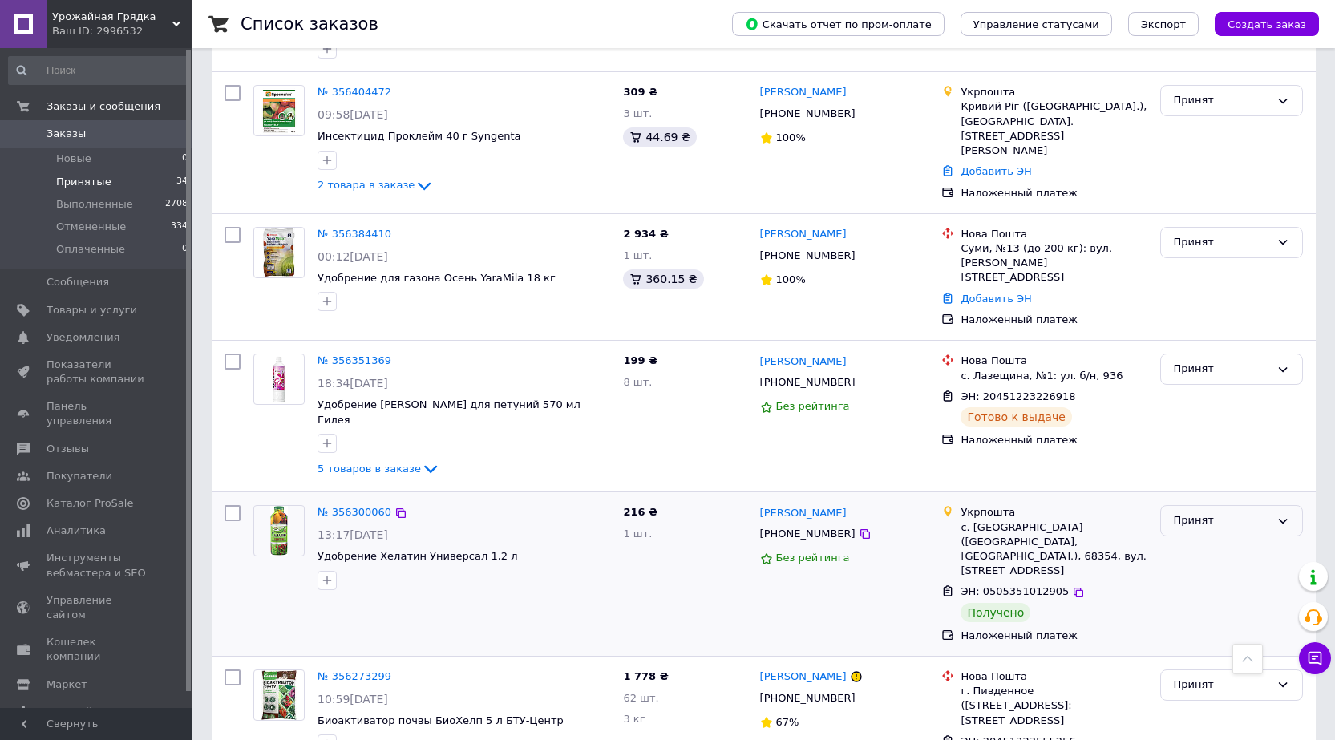
click at [1223, 505] on div "Принят" at bounding box center [1231, 520] width 143 height 31
click at [1204, 540] on li "Выполнен" at bounding box center [1231, 555] width 141 height 30
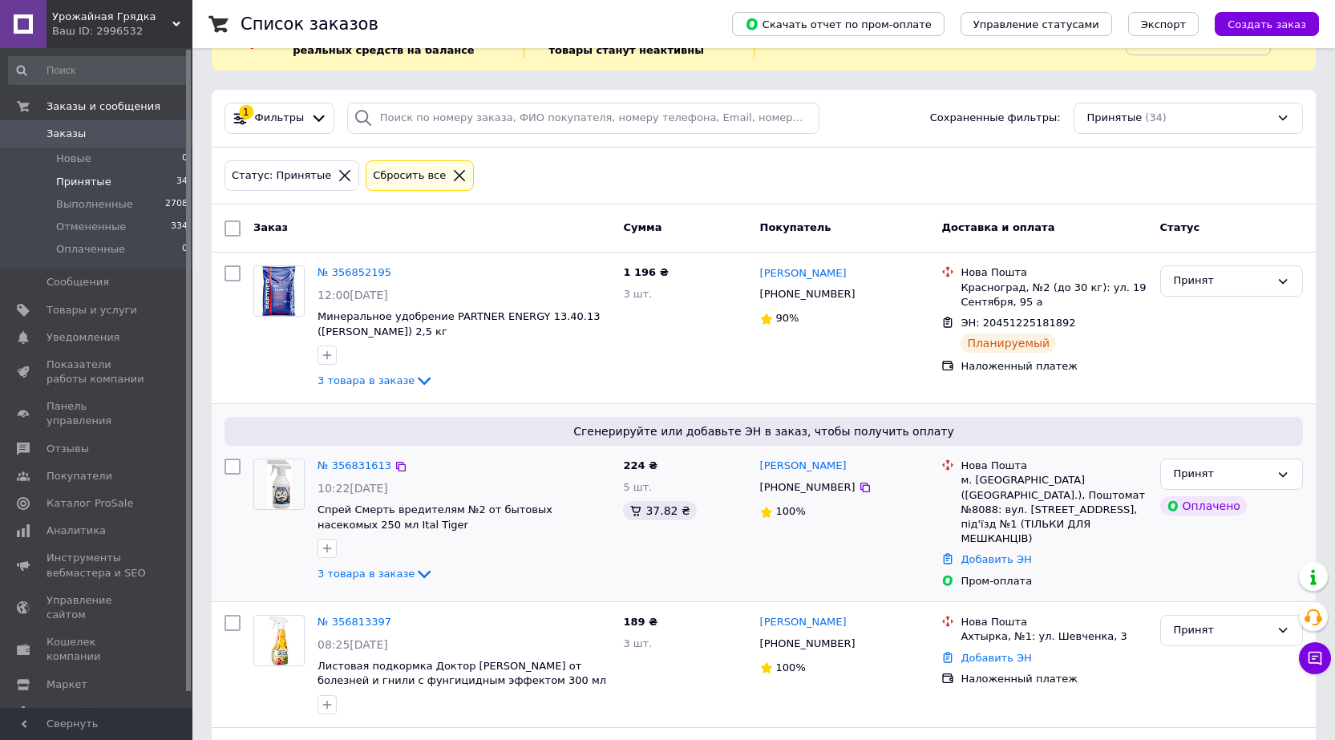
scroll to position [2, 0]
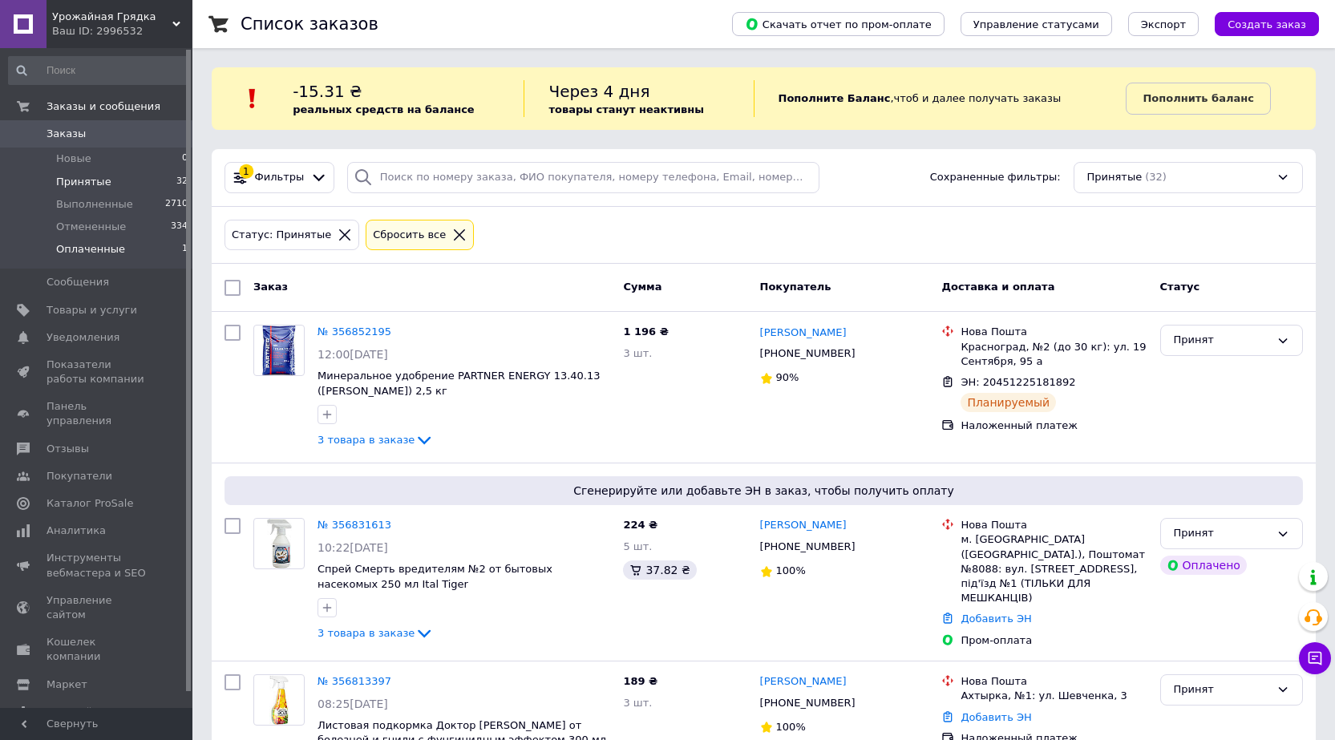
click at [138, 241] on li "Оплаченные 1" at bounding box center [98, 253] width 197 height 30
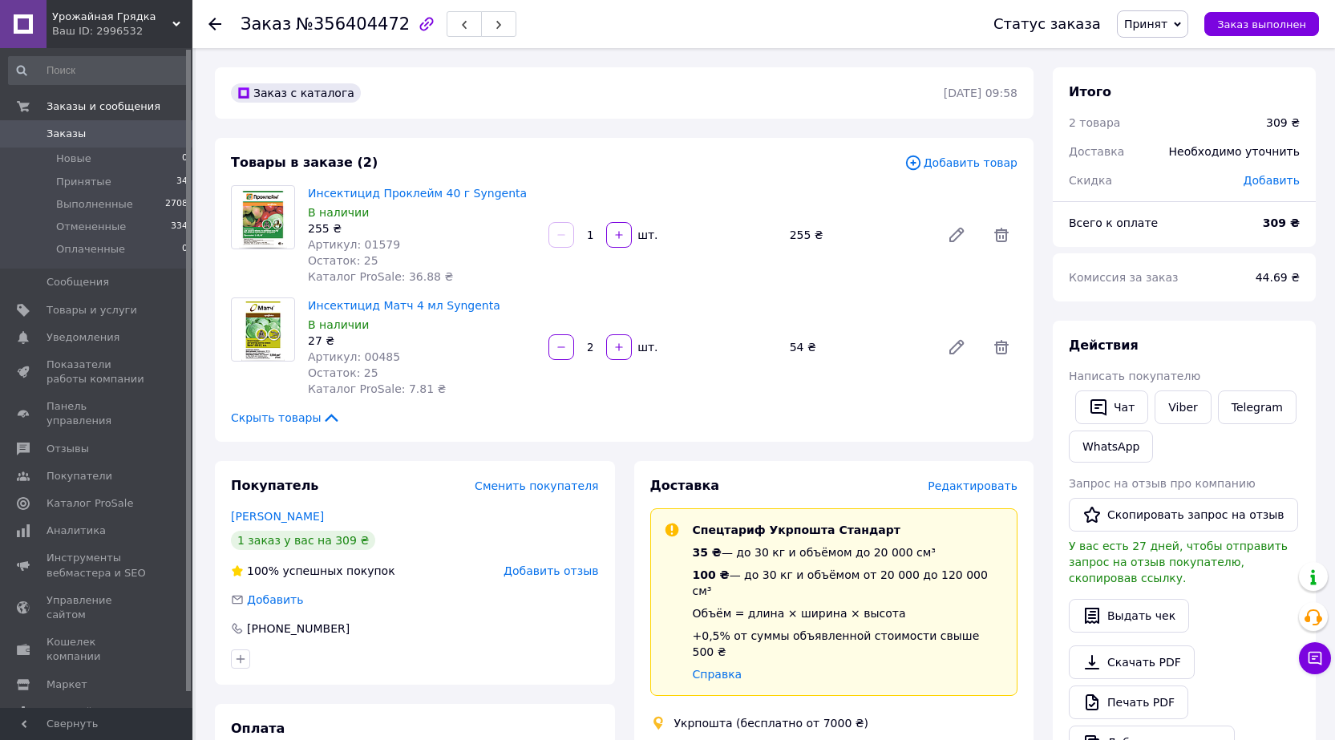
scroll to position [321, 0]
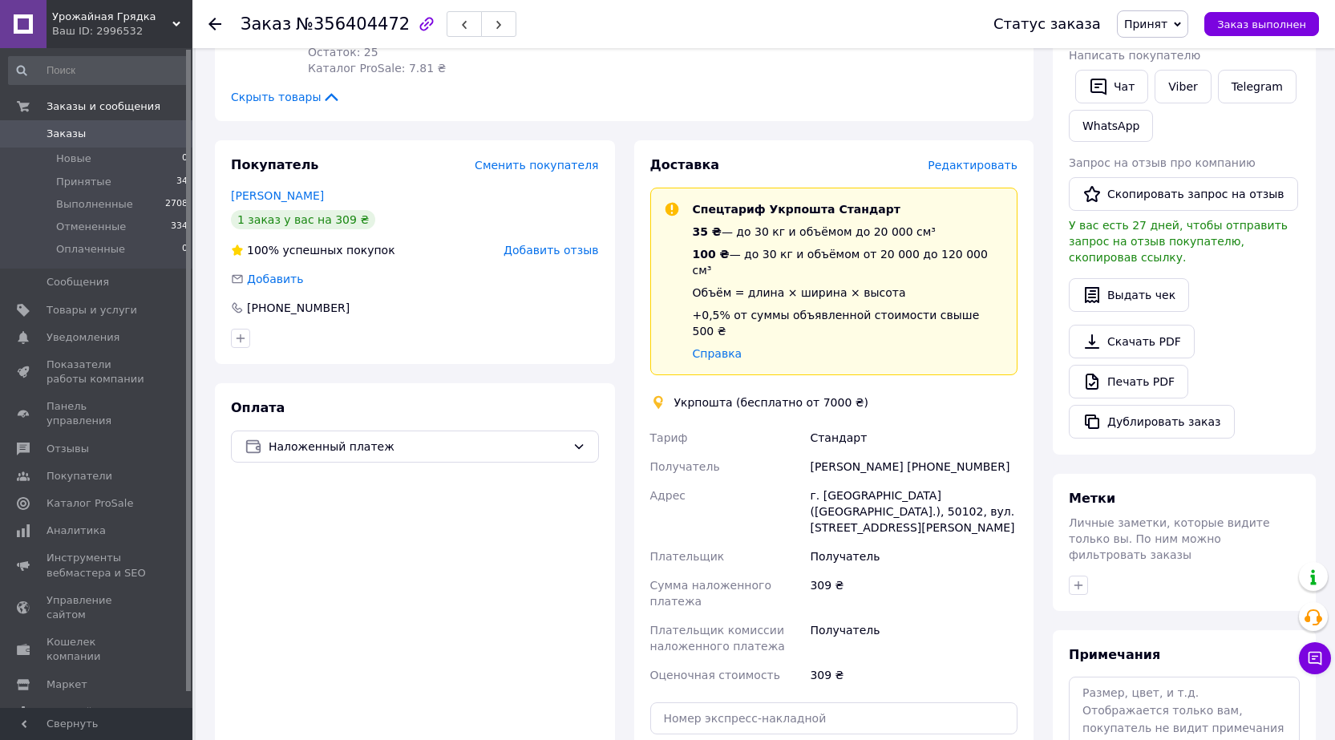
drag, startPoint x: 988, startPoint y: 433, endPoint x: 926, endPoint y: 440, distance: 62.2
click at [926, 452] on div "Сергій Журавльов +380976765418" at bounding box center [914, 466] width 214 height 29
copy div "0976765418"
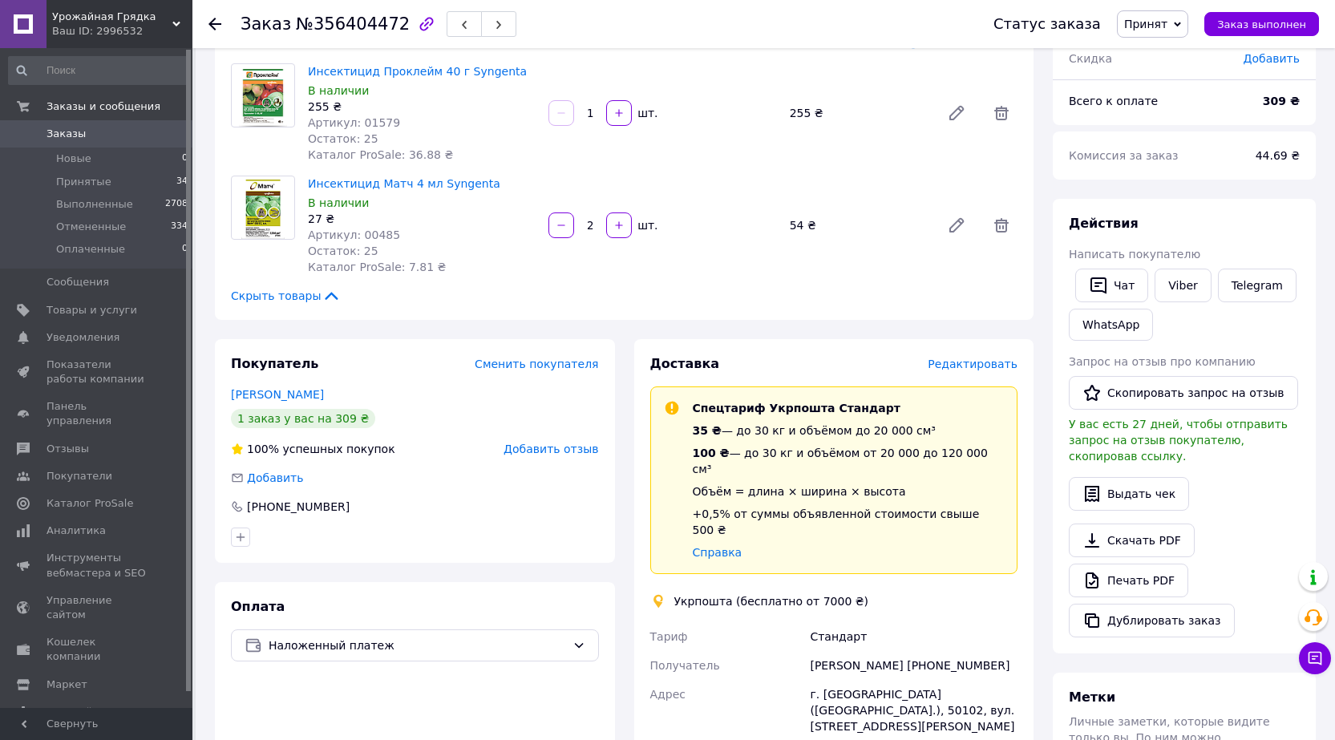
scroll to position [0, 0]
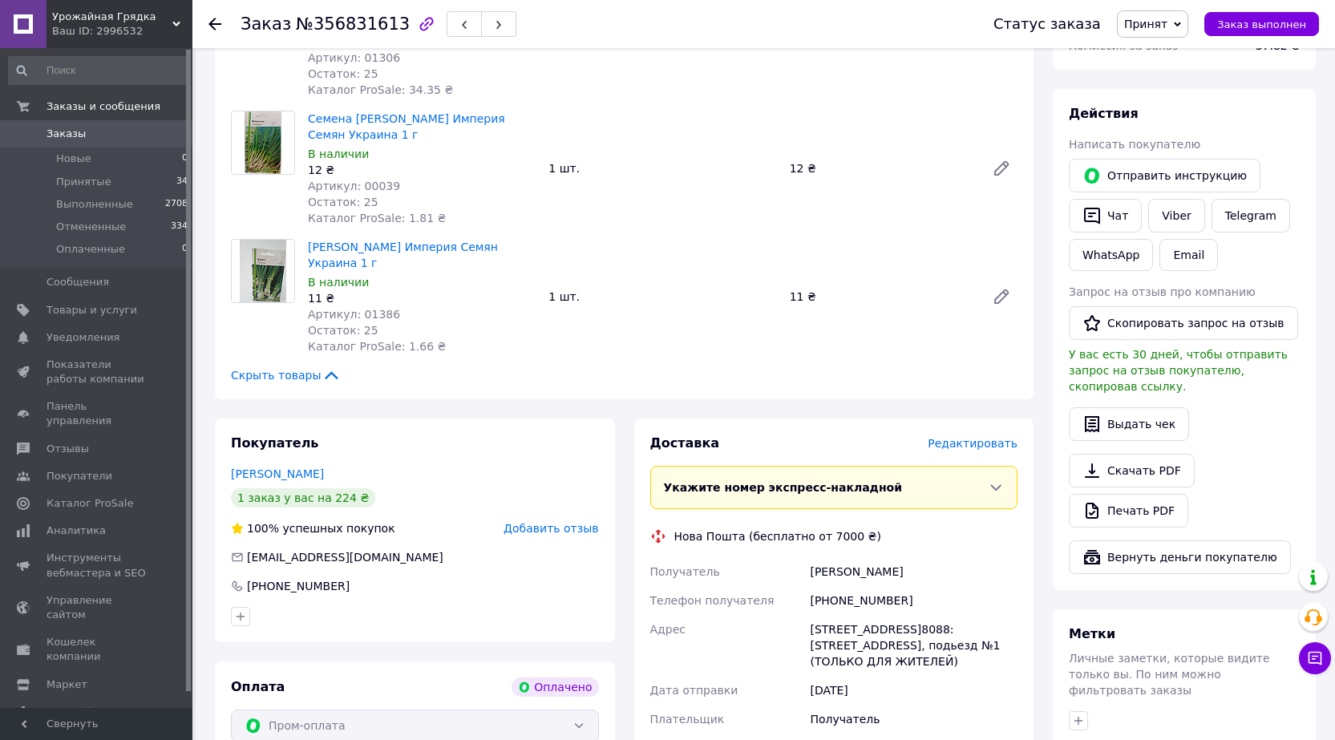
scroll to position [321, 0]
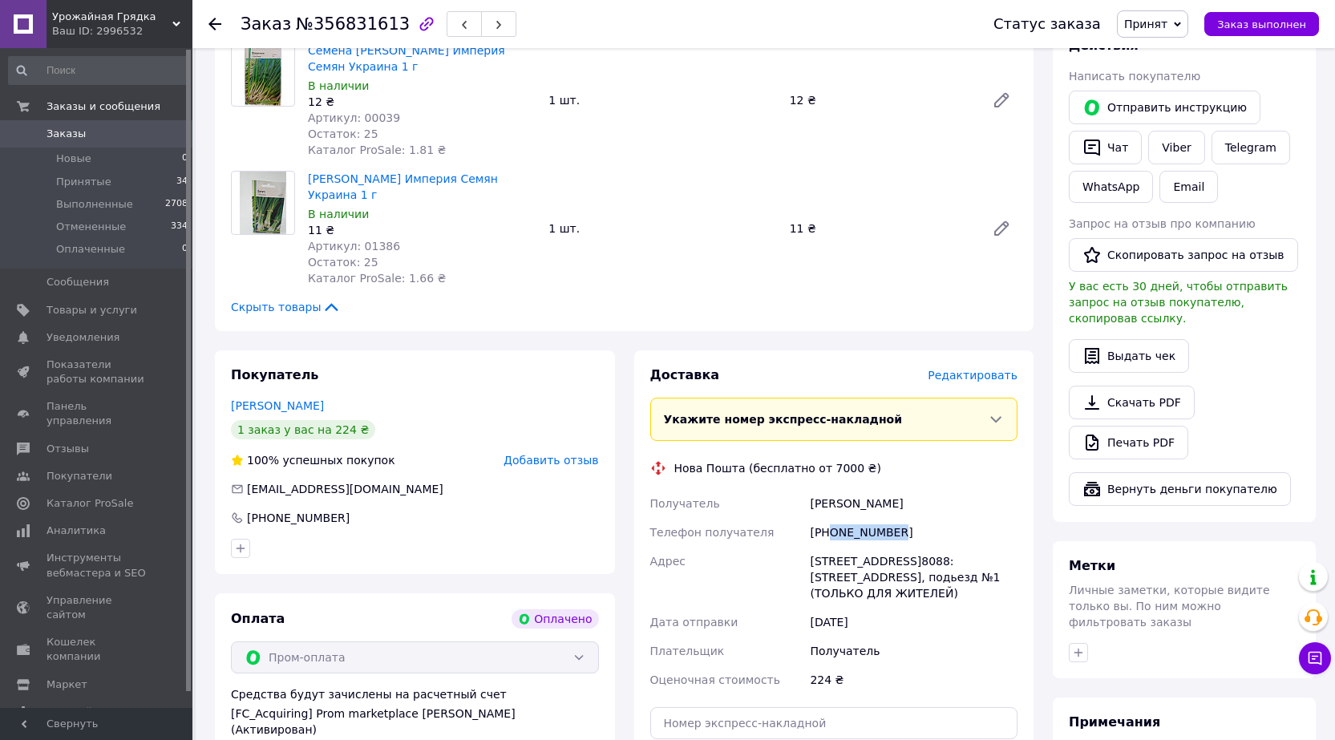
drag, startPoint x: 895, startPoint y: 526, endPoint x: 831, endPoint y: 539, distance: 64.6
click at [831, 539] on div "[PHONE_NUMBER]" at bounding box center [914, 532] width 214 height 29
copy div "0730091109"
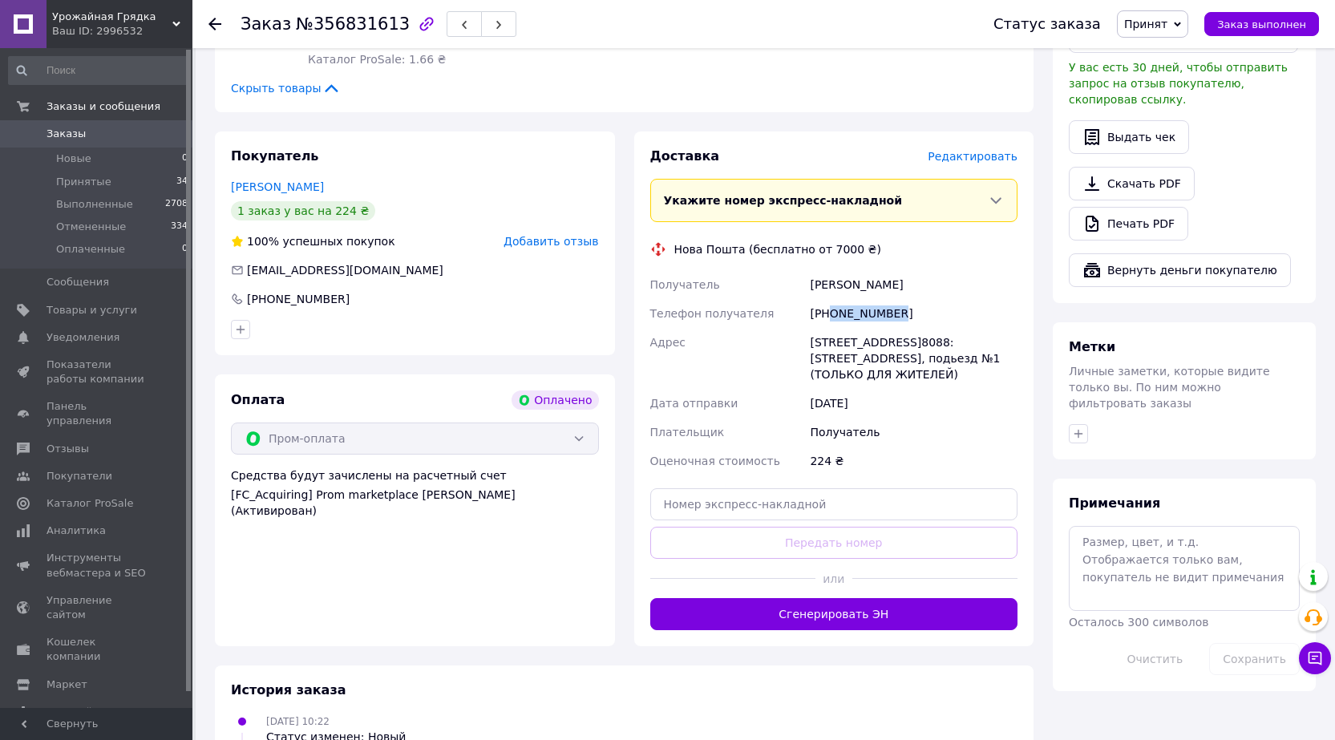
scroll to position [561, 0]
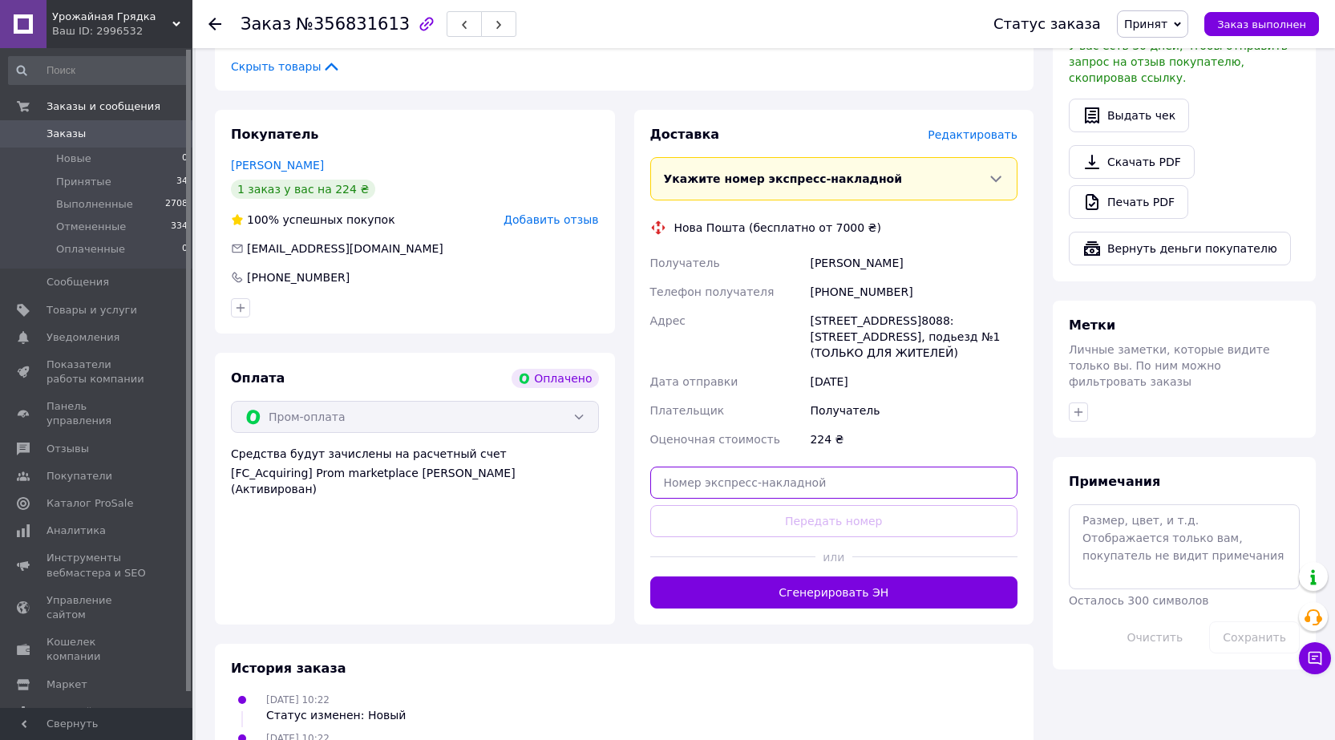
click at [788, 475] on input "text" at bounding box center [834, 483] width 368 height 32
paste input "20451225298453"
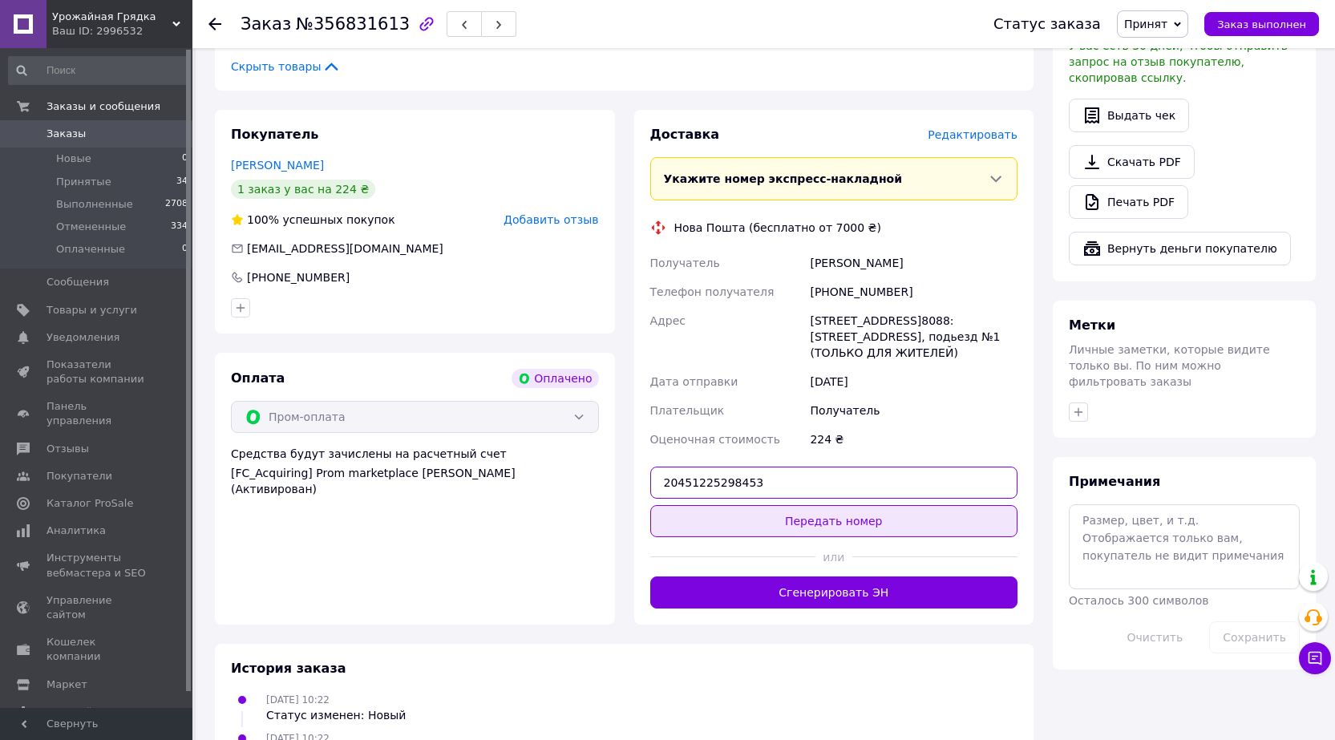
type input "20451225298453"
click at [832, 532] on button "Передать номер" at bounding box center [834, 521] width 368 height 32
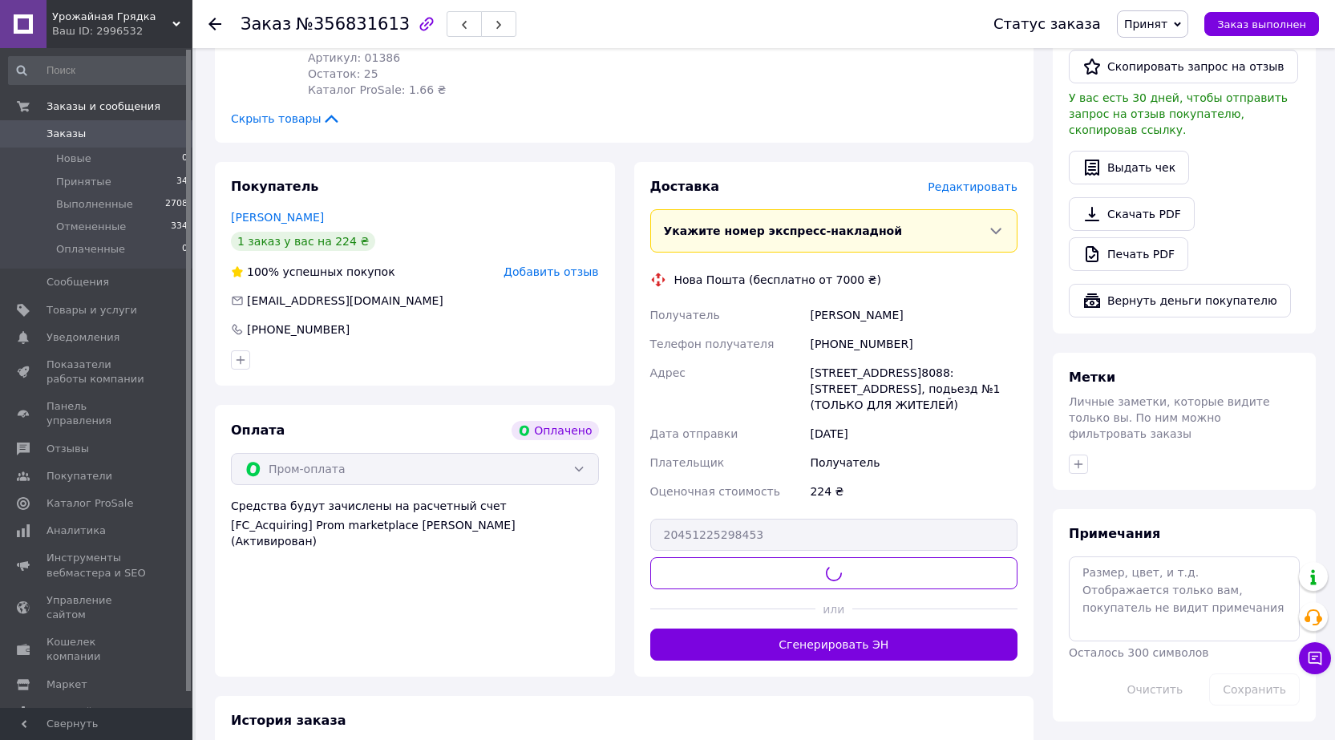
scroll to position [481, 0]
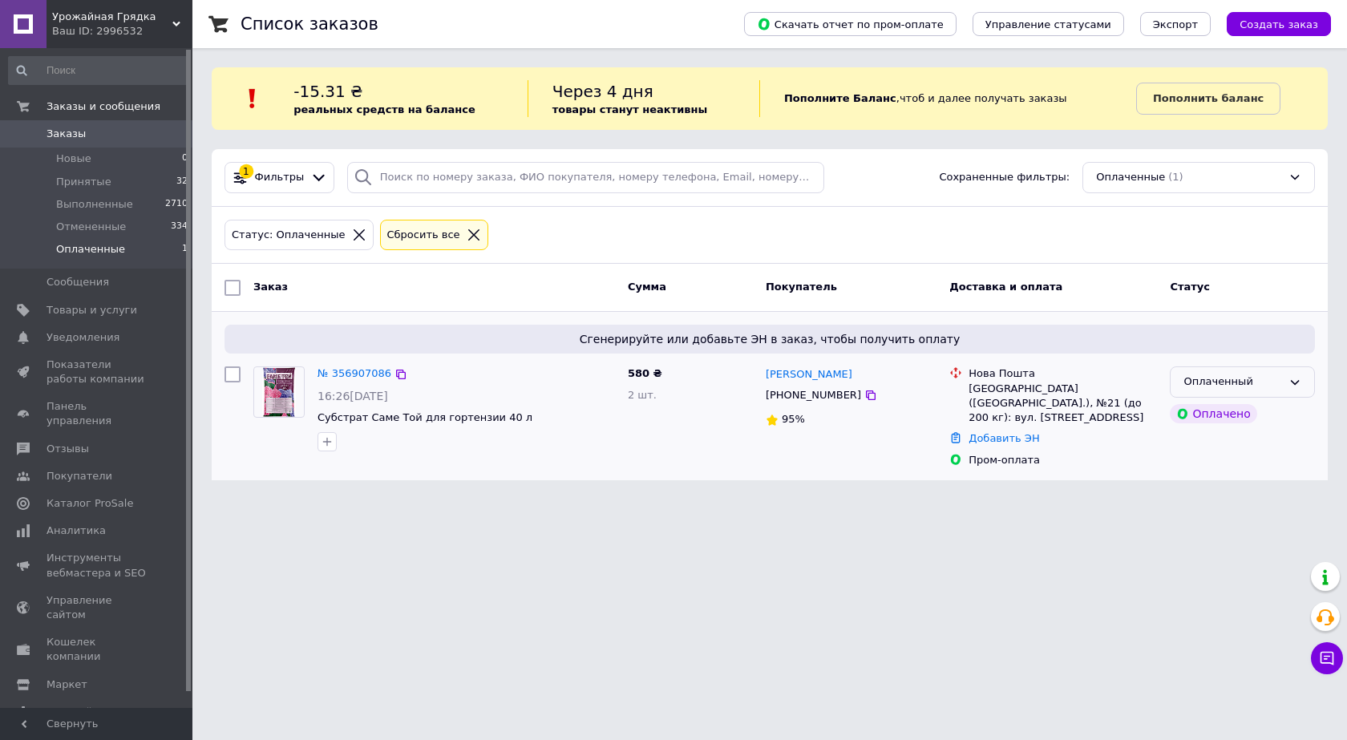
click at [1280, 384] on div "Оплаченный" at bounding box center [1232, 382] width 99 height 17
click at [1214, 413] on li "Принят" at bounding box center [1243, 416] width 144 height 30
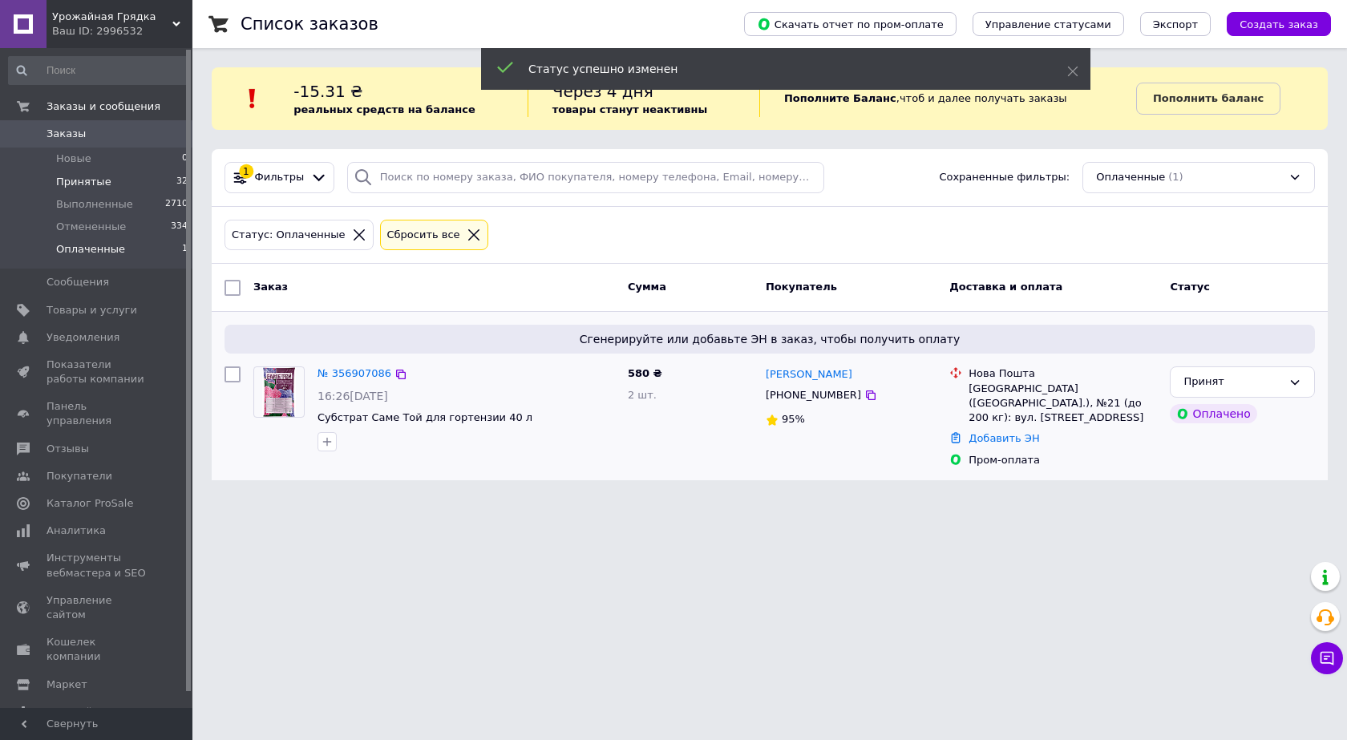
click at [98, 180] on span "Принятые" at bounding box center [83, 182] width 55 height 14
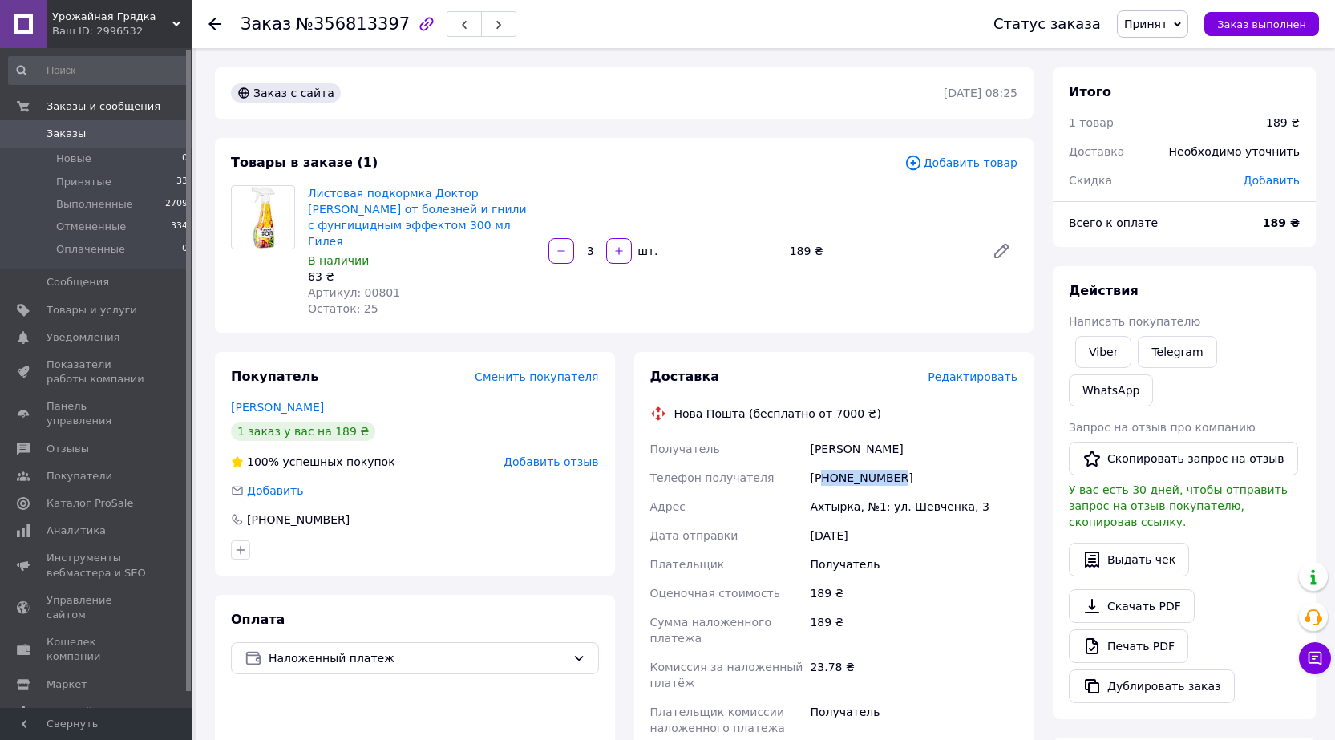
drag, startPoint x: 901, startPoint y: 457, endPoint x: 823, endPoint y: 464, distance: 78.1
click at [823, 464] on div "[PHONE_NUMBER]" at bounding box center [914, 477] width 214 height 29
click at [891, 467] on div "[PHONE_NUMBER]" at bounding box center [914, 477] width 214 height 29
drag, startPoint x: 903, startPoint y: 457, endPoint x: 829, endPoint y: 467, distance: 74.5
click at [829, 467] on div "[PHONE_NUMBER]" at bounding box center [914, 477] width 214 height 29
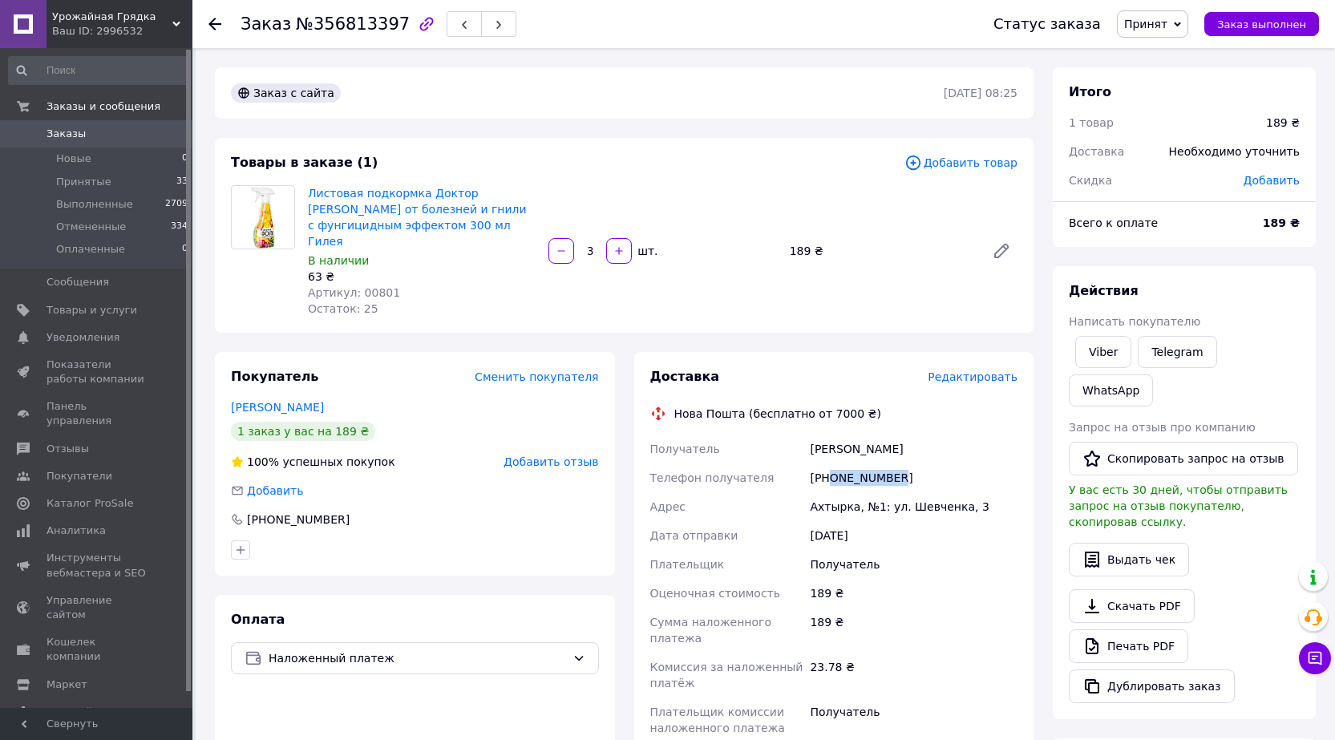
copy div "0660297776"
drag, startPoint x: 854, startPoint y: 492, endPoint x: 799, endPoint y: 494, distance: 54.5
click at [799, 494] on div "Получатель [PERSON_NAME] Телефон получателя [PHONE_NUMBER] Адрес [STREET_ADDRES…" at bounding box center [834, 589] width 374 height 308
copy div "[PERSON_NAME]"
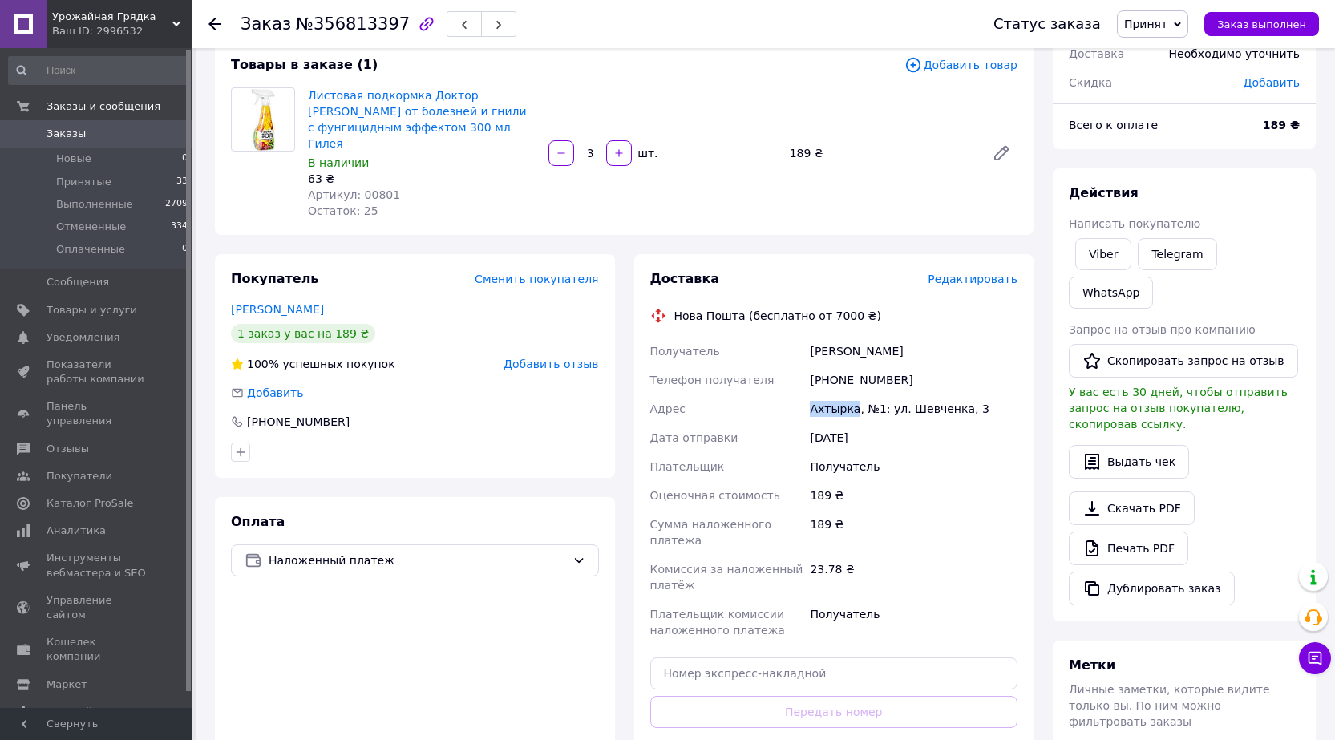
scroll to position [241, 0]
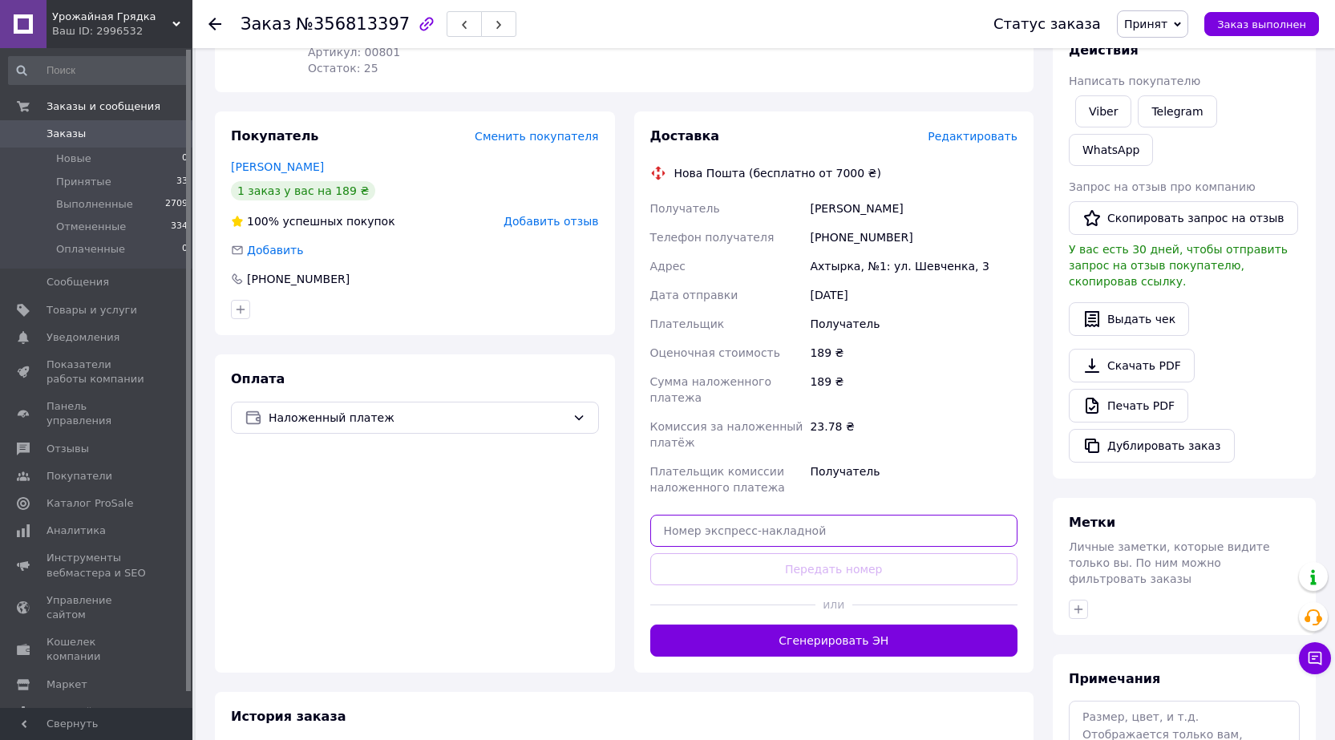
click at [742, 515] on input "text" at bounding box center [834, 531] width 368 height 32
paste input "20451225300976"
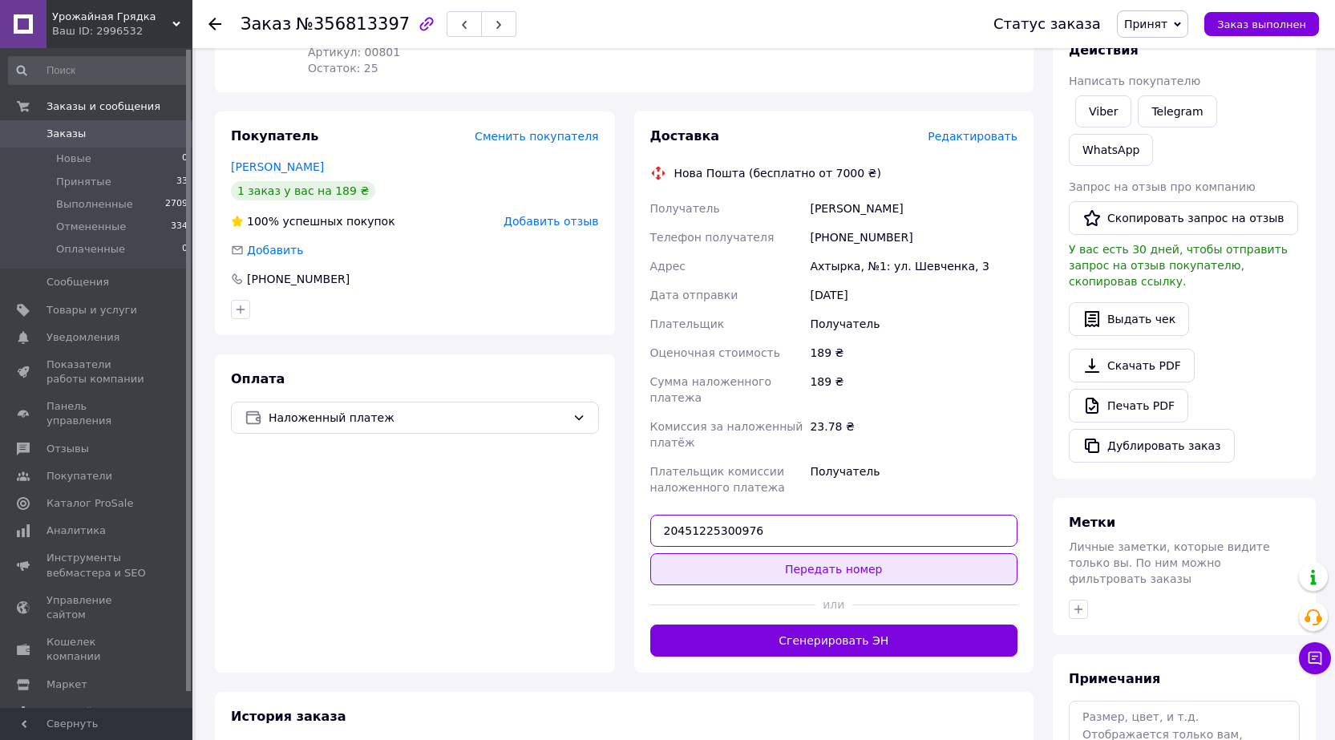
type input "20451225300976"
click at [821, 553] on button "Передать номер" at bounding box center [834, 569] width 368 height 32
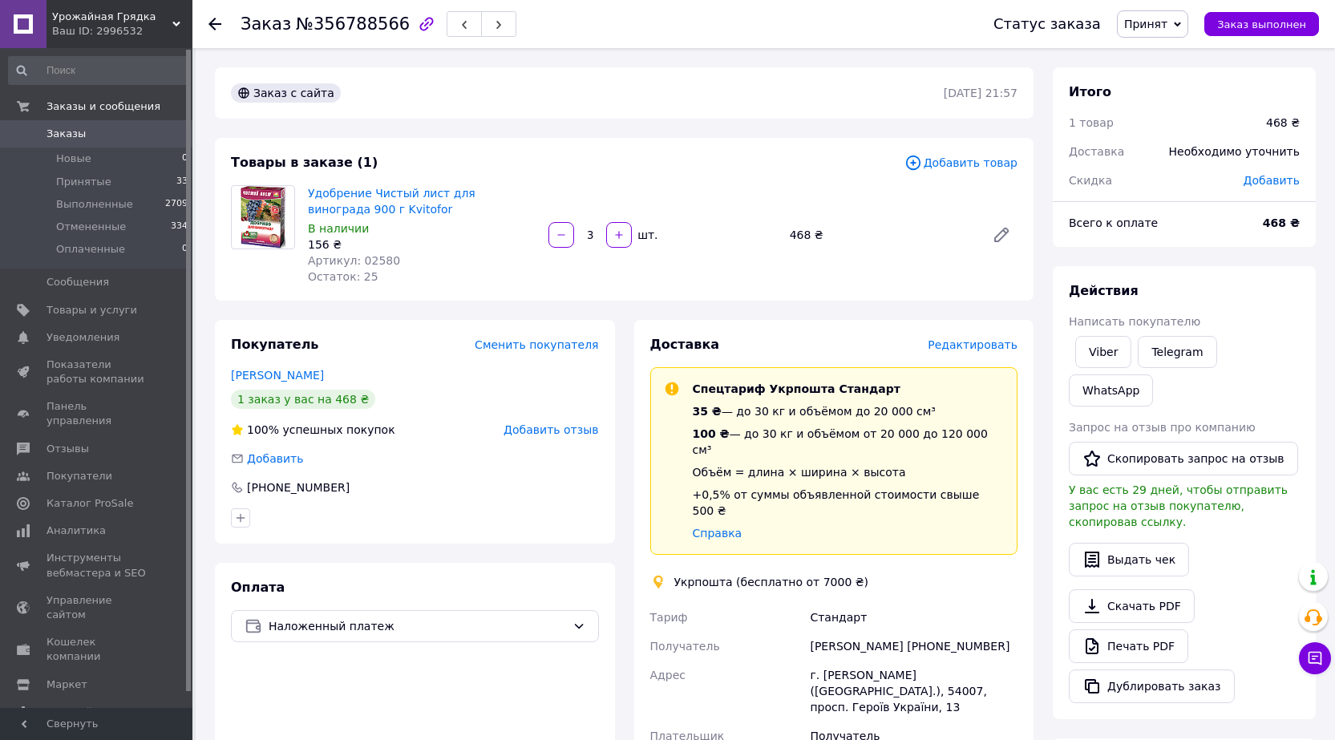
drag, startPoint x: 1001, startPoint y: 613, endPoint x: 937, endPoint y: 613, distance: 64.1
click at [937, 632] on div "[PERSON_NAME] [PHONE_NUMBER]" at bounding box center [914, 646] width 214 height 29
copy div "0668242449"
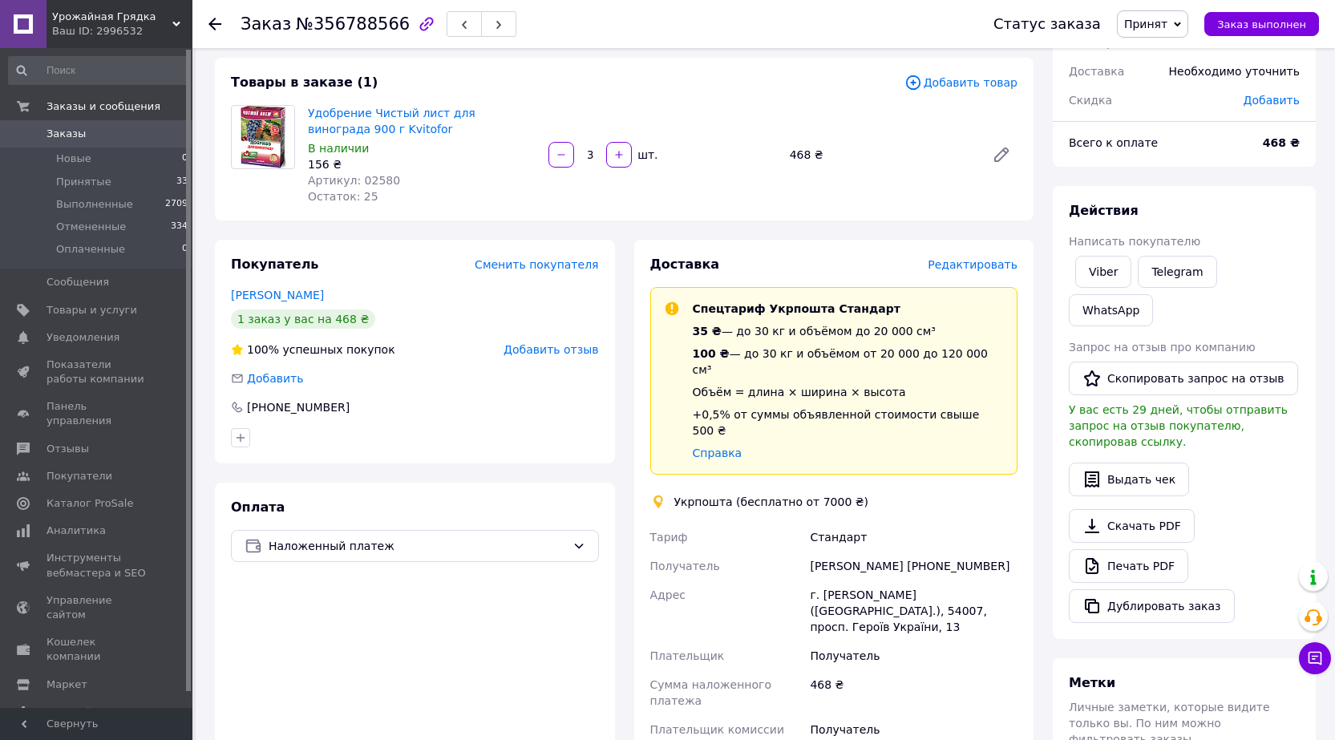
scroll to position [160, 0]
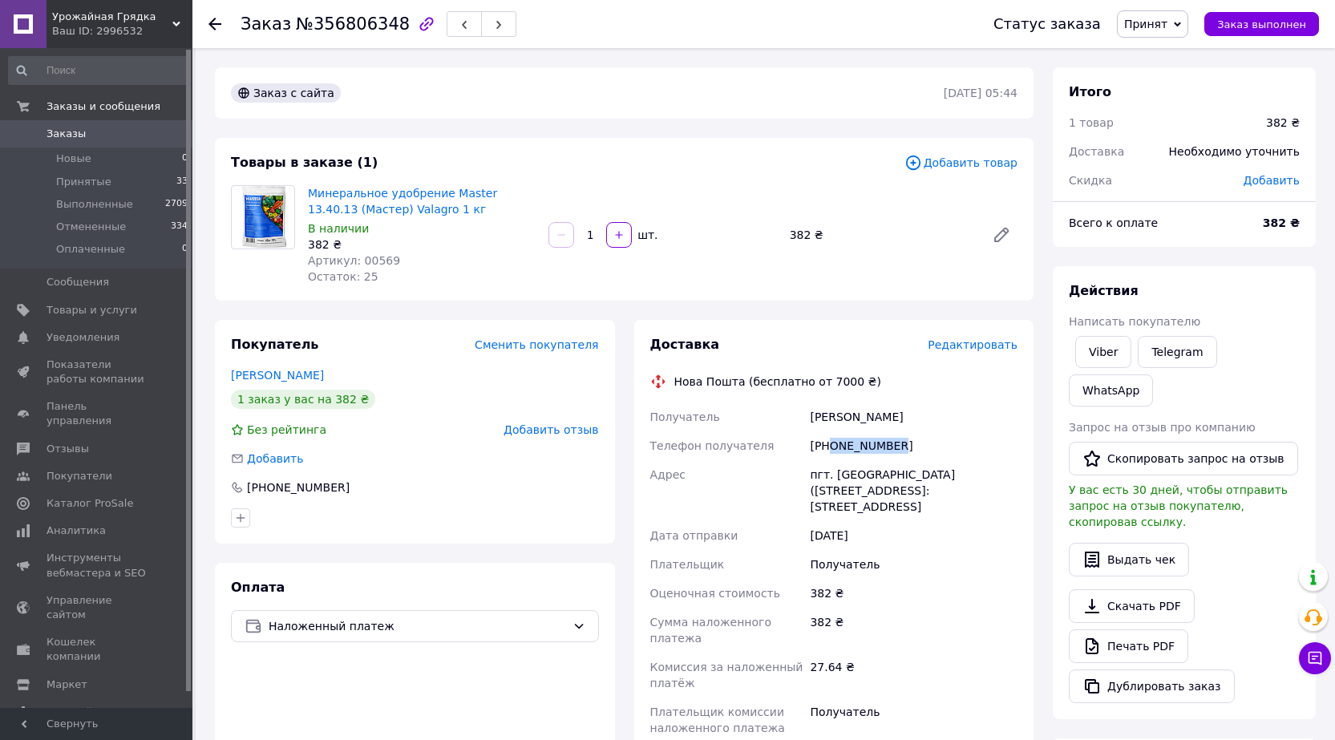
drag, startPoint x: 891, startPoint y: 444, endPoint x: 830, endPoint y: 445, distance: 60.9
click at [830, 445] on div "+380672970545" at bounding box center [914, 445] width 214 height 29
copy div "0672970545"
drag, startPoint x: 881, startPoint y: 475, endPoint x: 830, endPoint y: 474, distance: 51.3
click at [830, 474] on div "пгт. Широкое (Днепропетровская обл., Криворожский р-н. Шырокивська сельсовет), …" at bounding box center [914, 490] width 214 height 61
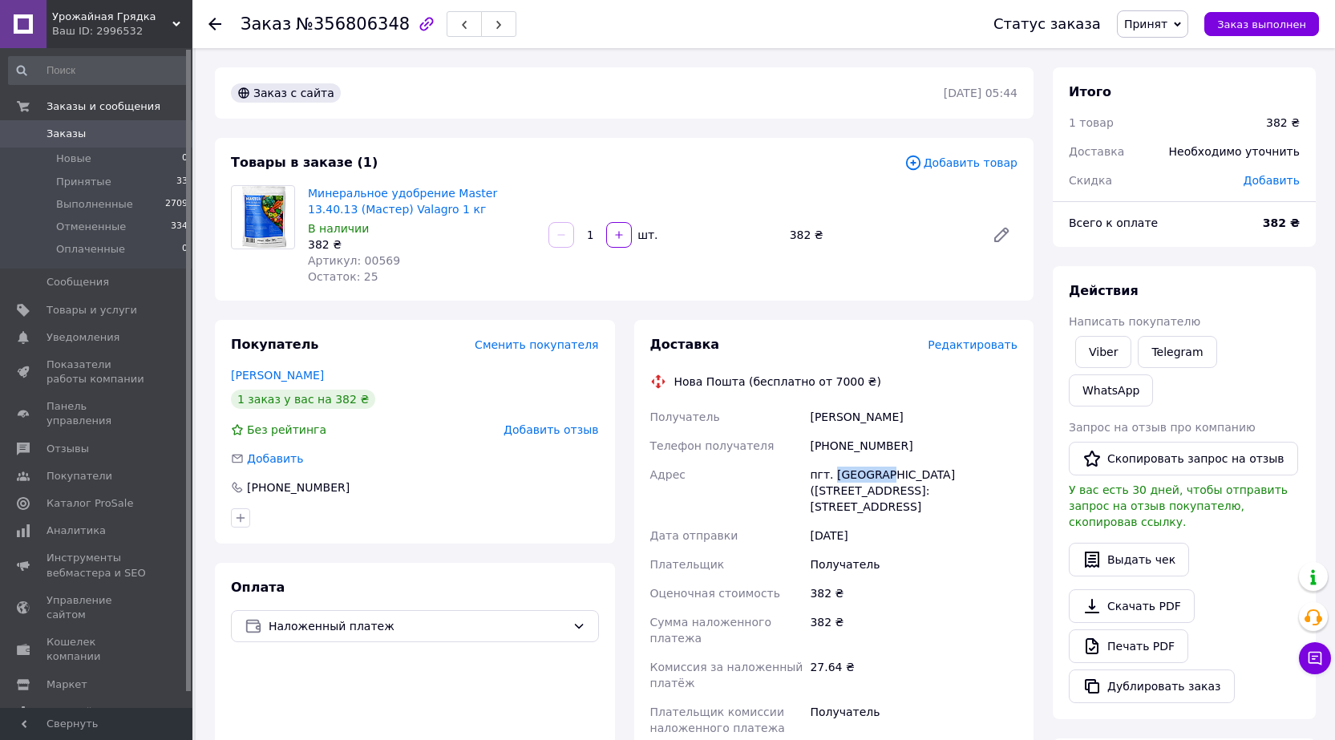
copy div "Широкое"
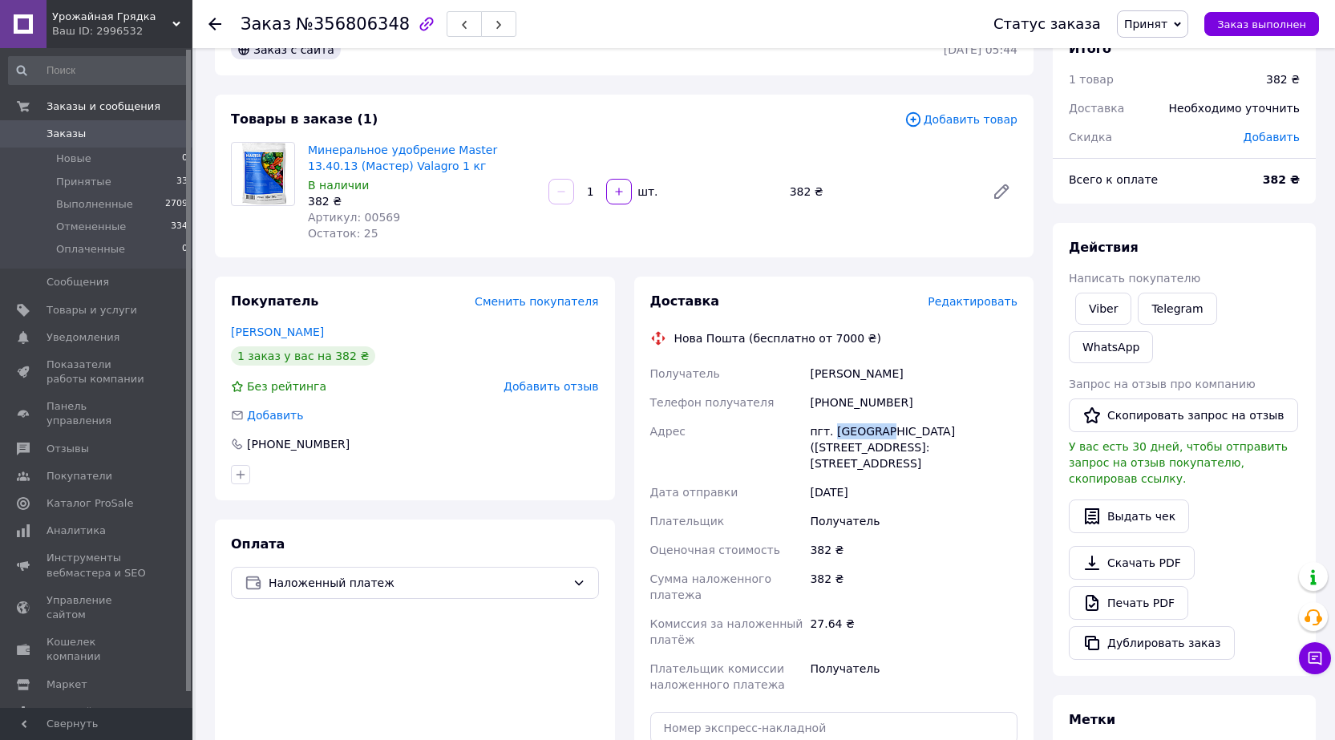
scroll to position [80, 0]
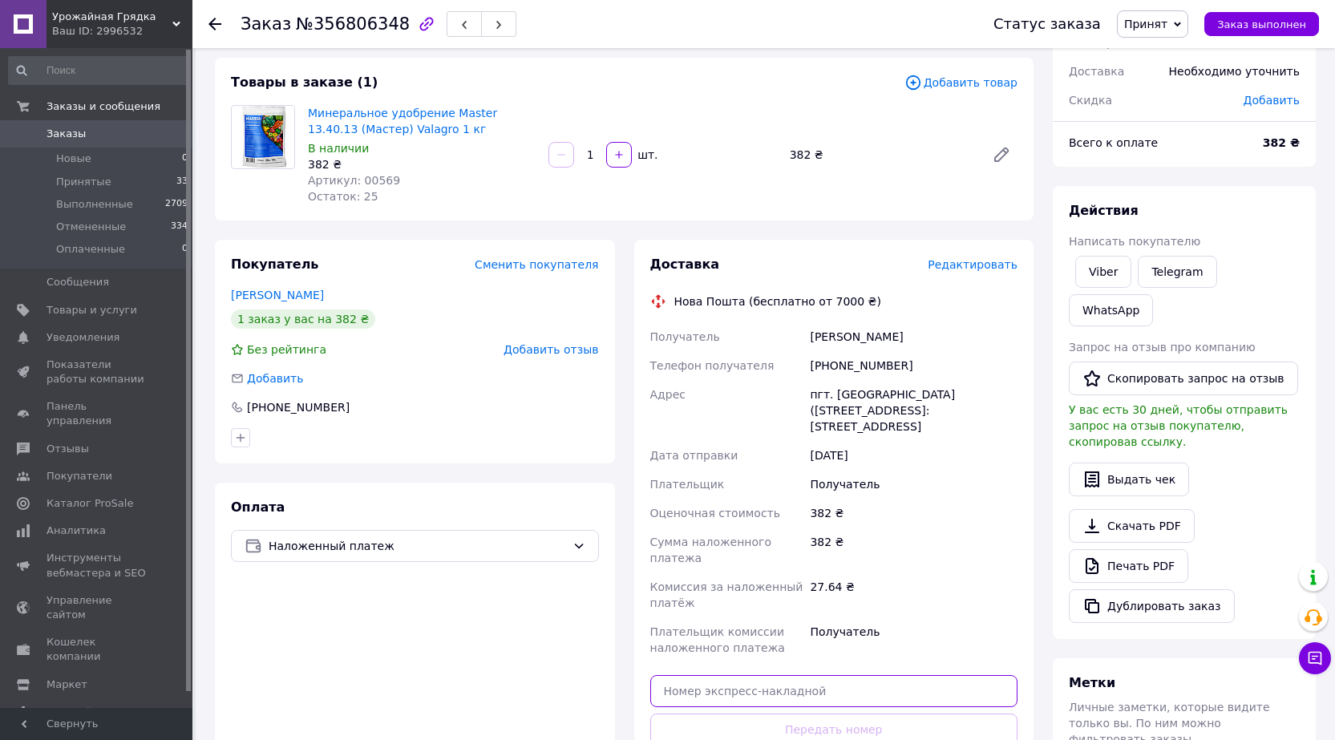
click at [801, 675] on input "text" at bounding box center [834, 691] width 368 height 32
paste input "20451225308658"
type input "20451225308658"
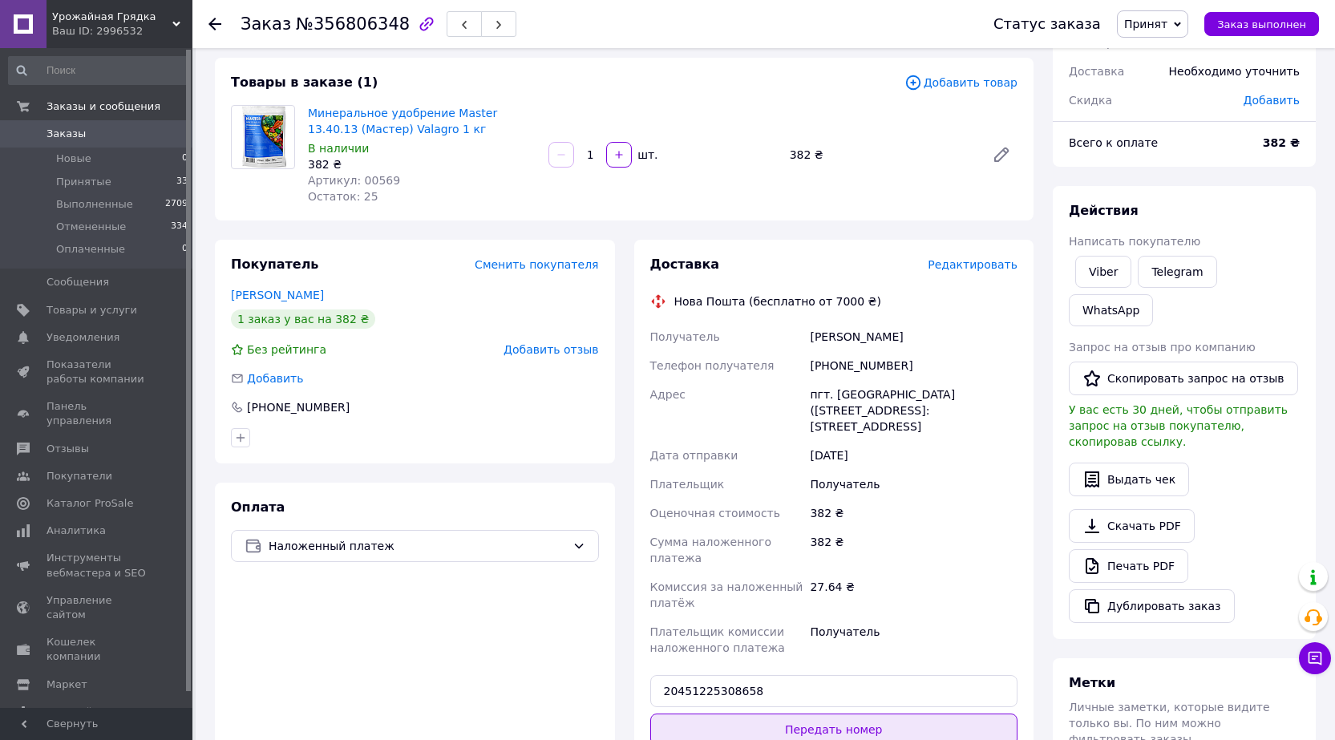
click at [836, 714] on button "Передать номер" at bounding box center [834, 730] width 368 height 32
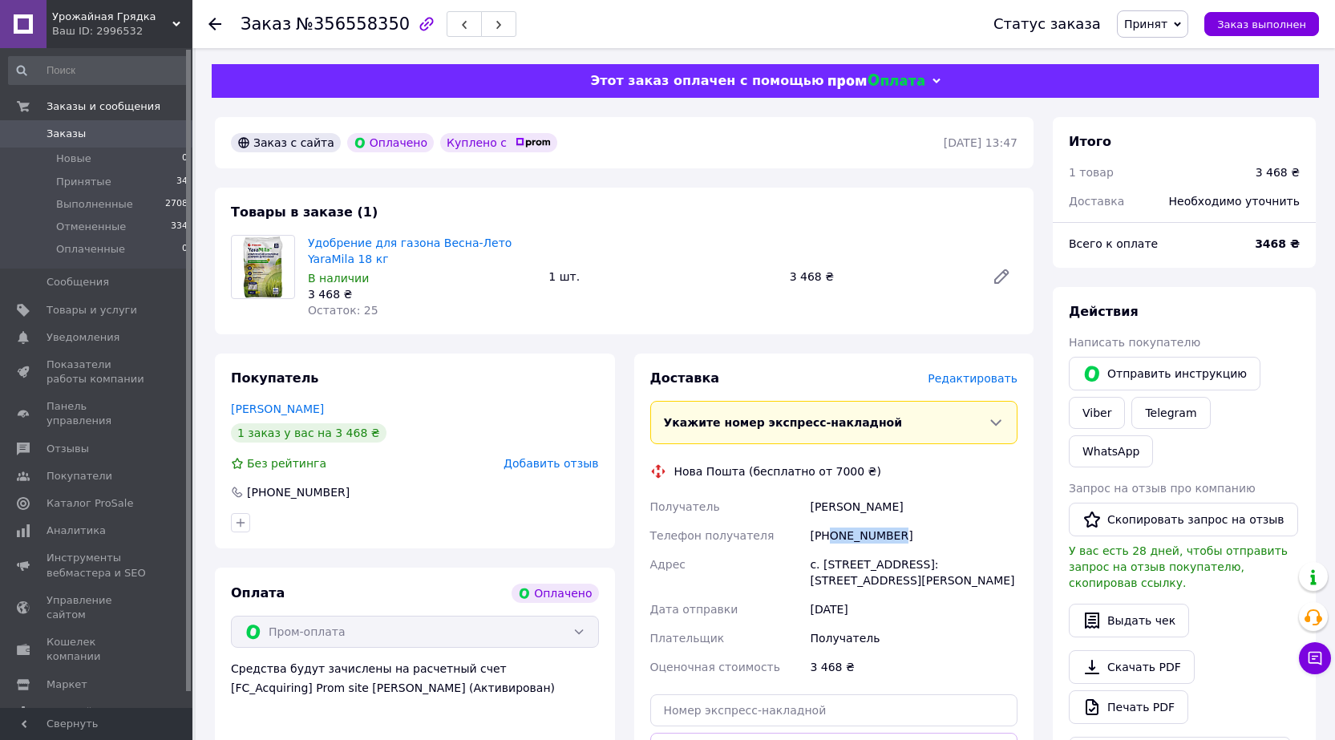
drag, startPoint x: 894, startPoint y: 537, endPoint x: 828, endPoint y: 543, distance: 66.0
click at [828, 543] on div "+380663001222" at bounding box center [914, 535] width 214 height 29
copy div "0663001222"
drag, startPoint x: 923, startPoint y: 566, endPoint x: 823, endPoint y: 571, distance: 99.5
click at [823, 571] on div "с. Большой Омеляник, №1: ул. Владимирская, 91Д" at bounding box center [914, 572] width 214 height 45
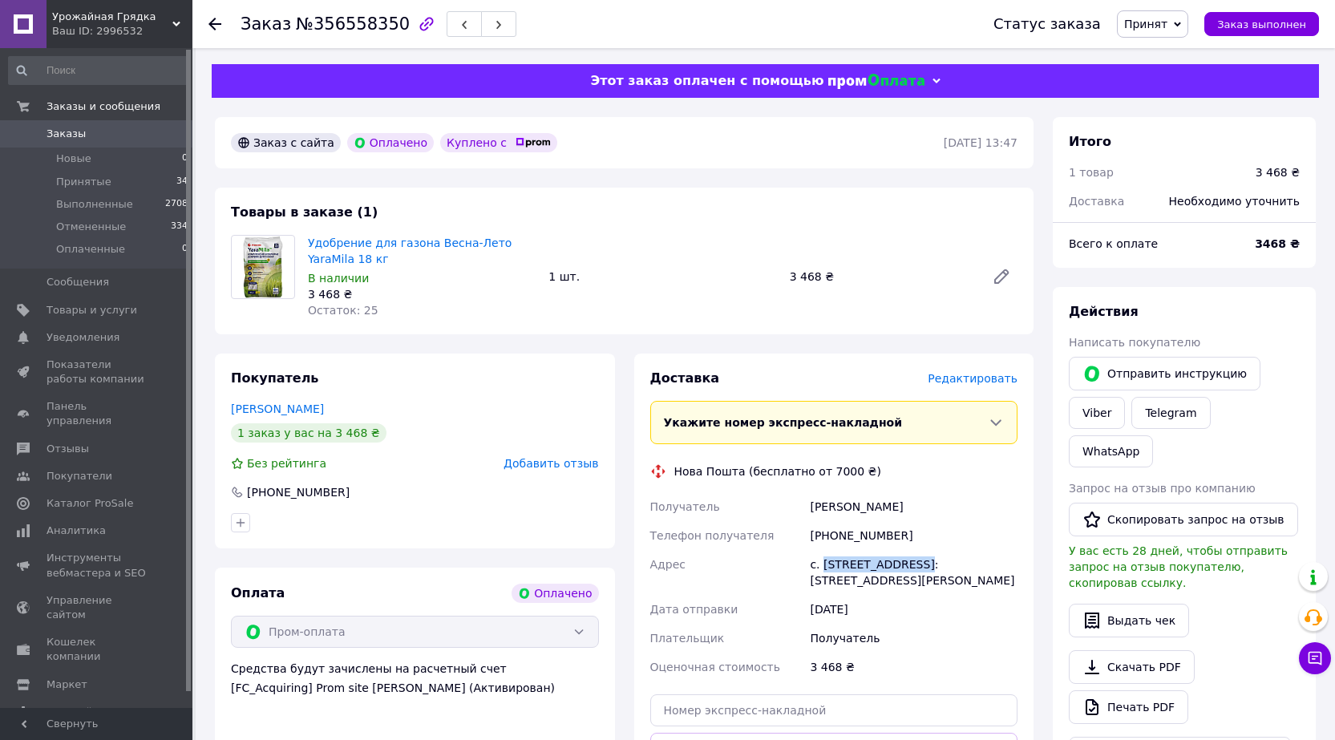
copy div "Большой Омеляник"
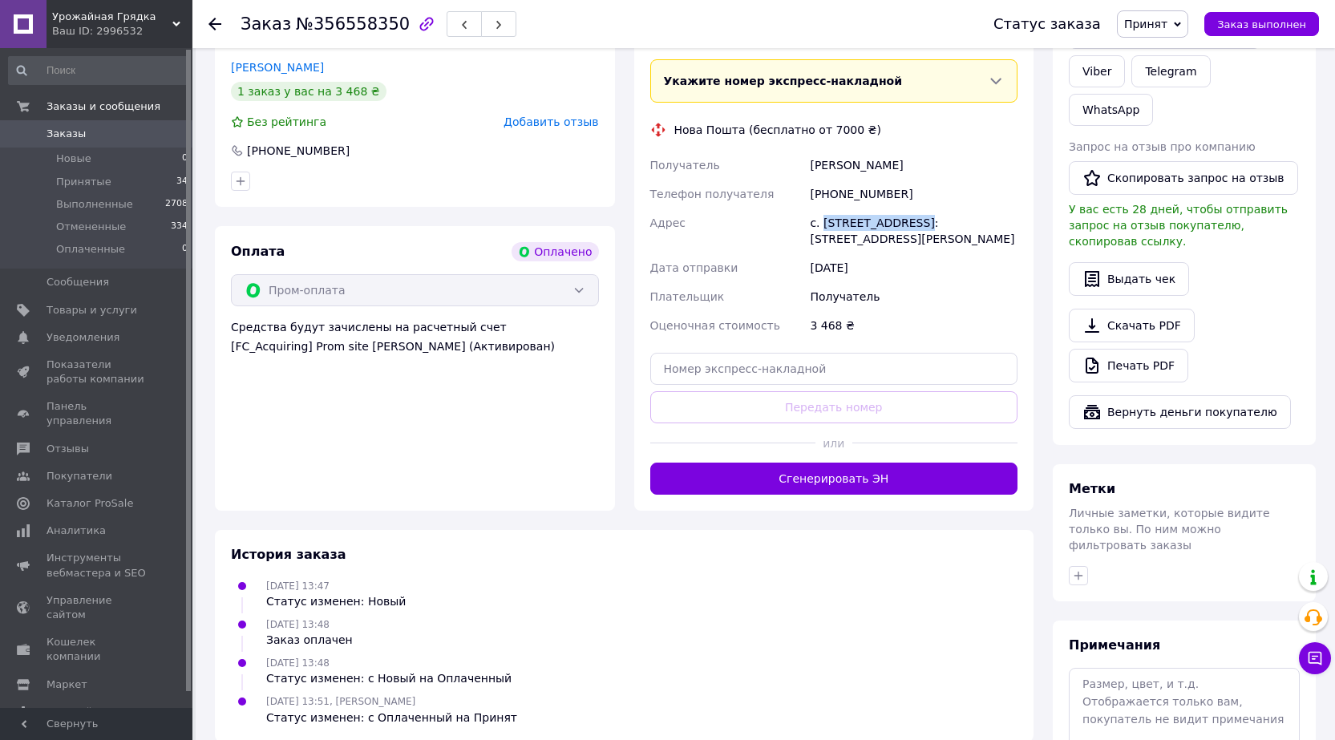
scroll to position [383, 0]
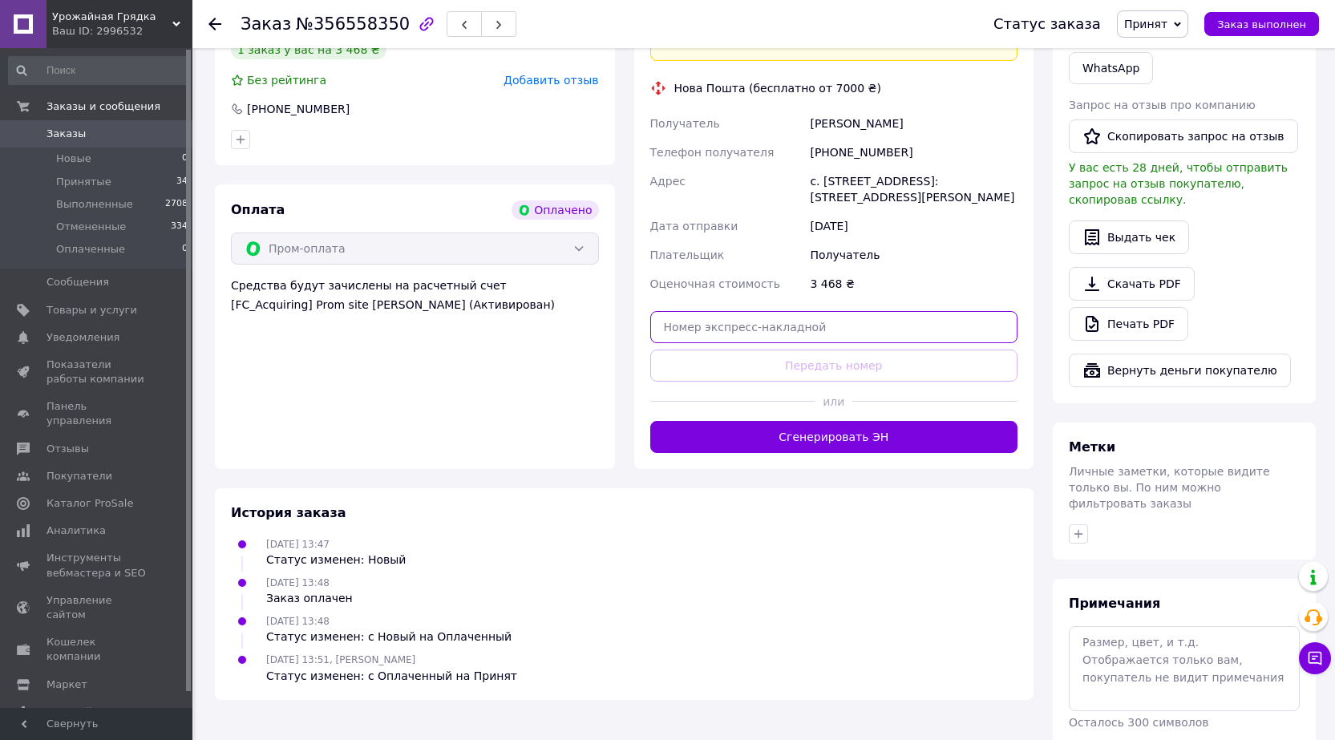
click at [705, 319] on input "text" at bounding box center [834, 327] width 368 height 32
paste input "20451225315973"
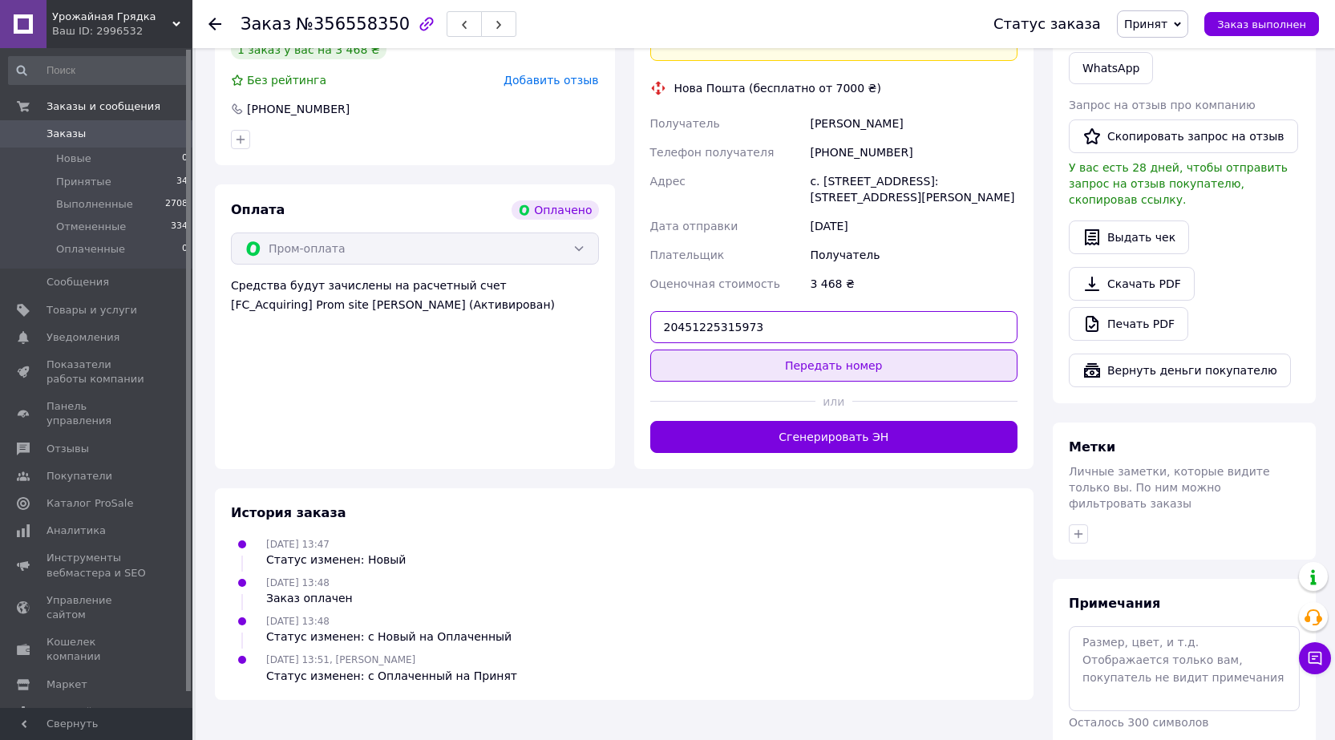
type input "20451225315973"
click at [774, 376] on button "Передать номер" at bounding box center [834, 366] width 368 height 32
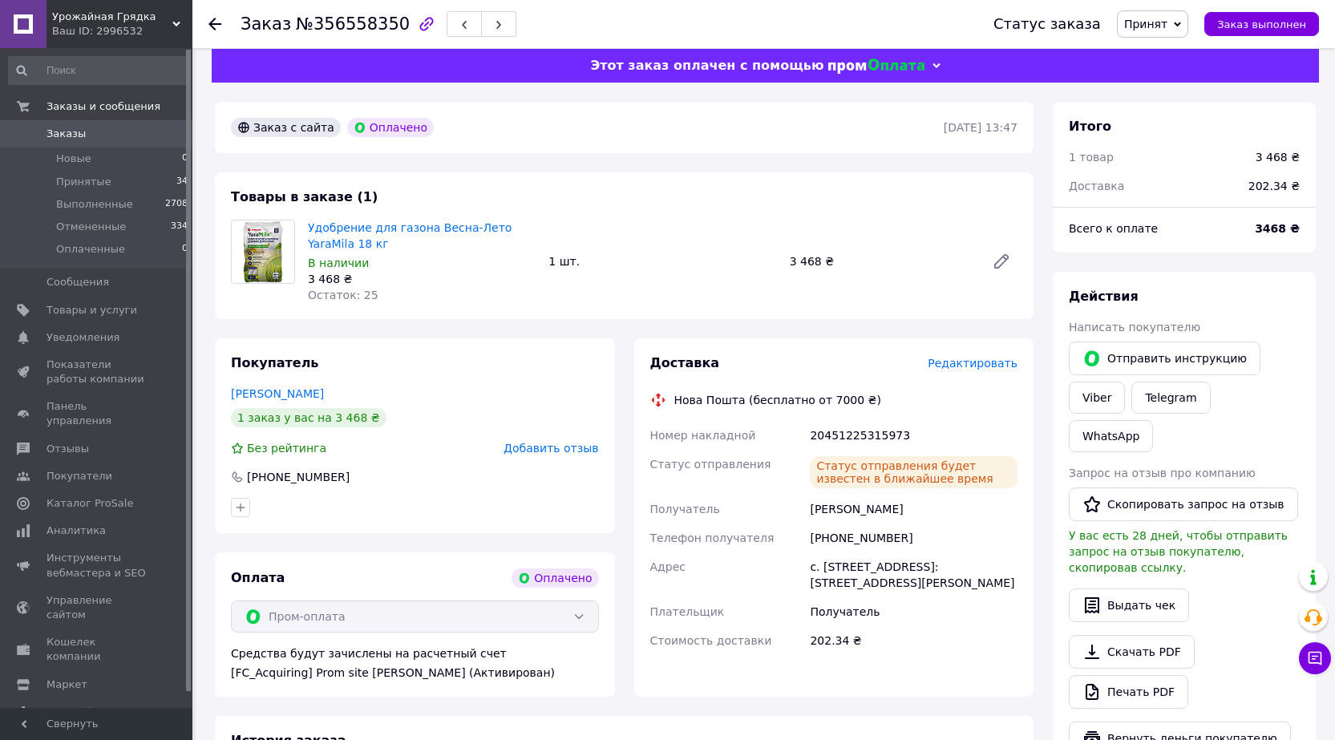
scroll to position [0, 0]
